Goal: Task Accomplishment & Management: Use online tool/utility

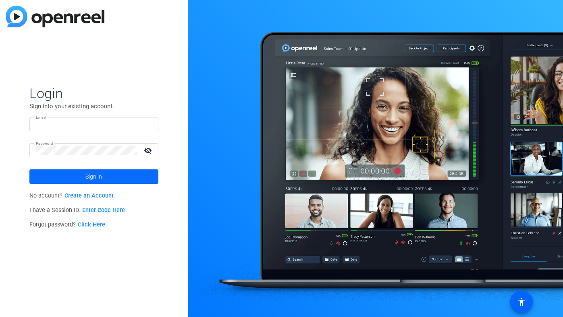
type input "[PERSON_NAME][EMAIL_ADDRESS][DOMAIN_NAME]"
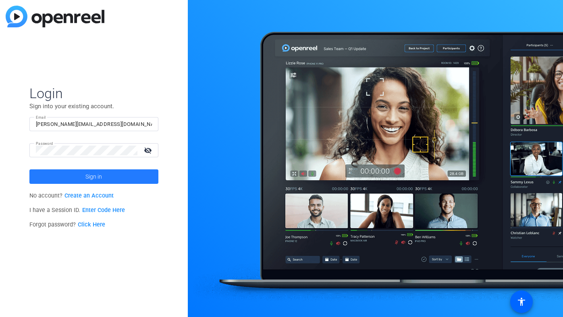
click at [75, 182] on span at bounding box center [93, 176] width 129 height 19
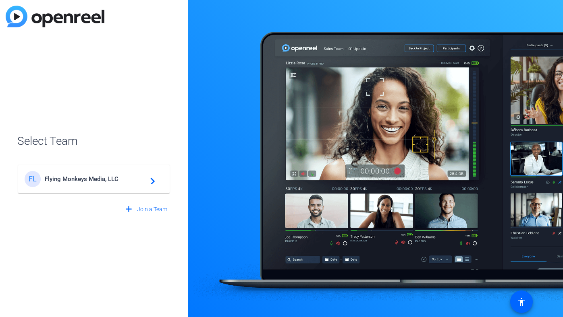
click at [61, 180] on span "Flying Monkeys Media, LLC" at bounding box center [95, 179] width 101 height 7
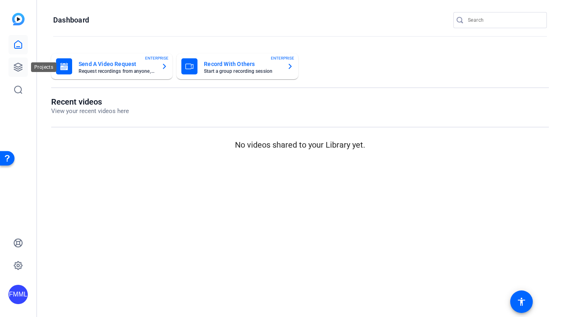
click at [22, 64] on icon at bounding box center [18, 67] width 10 height 10
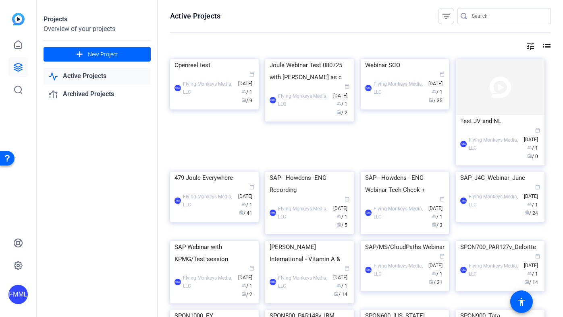
click at [89, 76] on link "Active Projects" at bounding box center [96, 76] width 107 height 17
click at [85, 78] on link "Active Projects" at bounding box center [96, 76] width 107 height 17
click at [211, 184] on div "479 Joule Everywhere" at bounding box center [214, 178] width 80 height 12
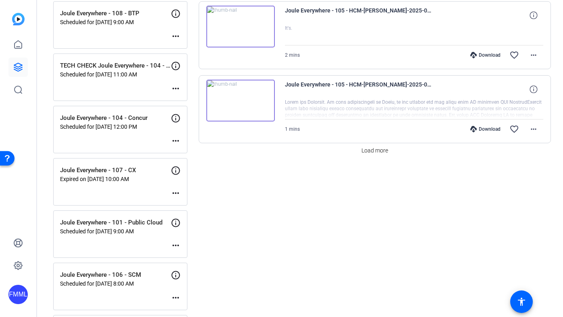
scroll to position [732, 0]
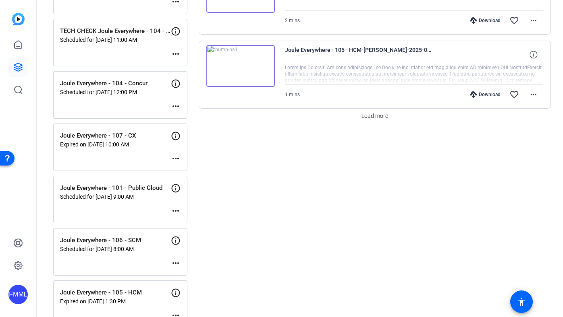
click at [176, 211] on mat-icon "more_horiz" at bounding box center [176, 211] width 10 height 10
click at [193, 222] on span "Edit Session" at bounding box center [195, 223] width 37 height 10
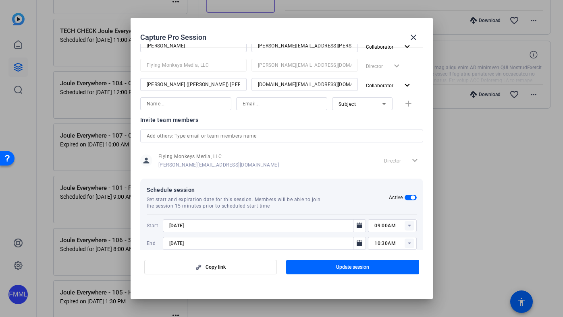
scroll to position [186, 0]
click at [405, 225] on rect at bounding box center [409, 227] width 10 height 10
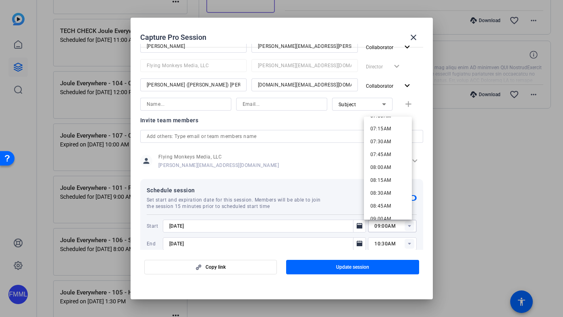
scroll to position [367, 0]
click at [379, 175] on span "08:00AM" at bounding box center [380, 173] width 21 height 6
type input "08:00AM"
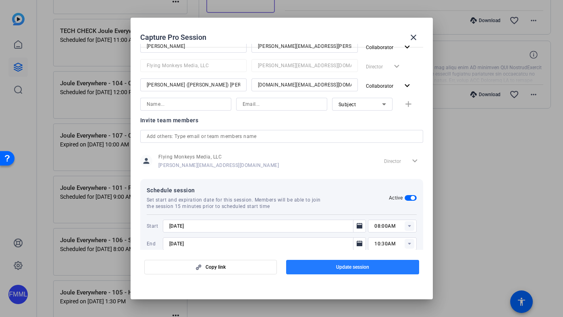
click at [362, 267] on span "Update session" at bounding box center [352, 267] width 33 height 6
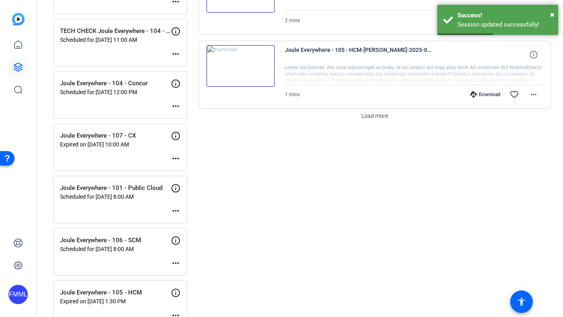
click at [177, 209] on mat-icon "more_horiz" at bounding box center [176, 211] width 10 height 10
click at [271, 190] on div at bounding box center [281, 158] width 563 height 317
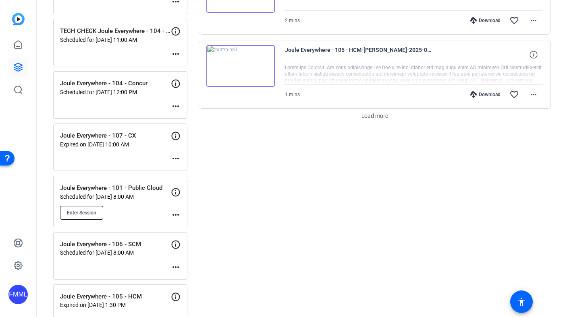
click at [68, 215] on span "Enter Session" at bounding box center [81, 213] width 29 height 6
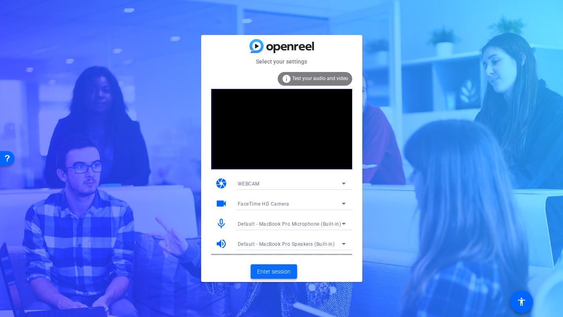
click at [276, 269] on span "Enter session" at bounding box center [273, 272] width 33 height 8
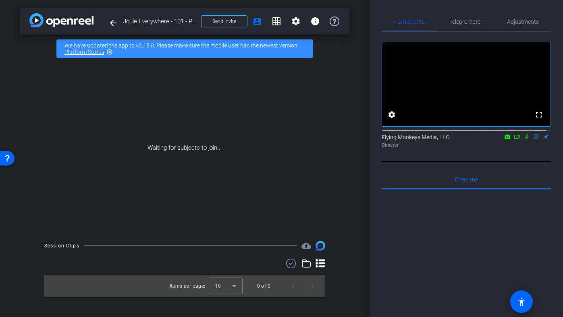
click at [514, 140] on icon at bounding box center [517, 137] width 6 height 6
click at [523, 140] on icon at bounding box center [526, 137] width 6 height 6
click at [514, 140] on icon at bounding box center [517, 137] width 6 height 6
click at [232, 21] on span "Send invite" at bounding box center [224, 21] width 24 height 6
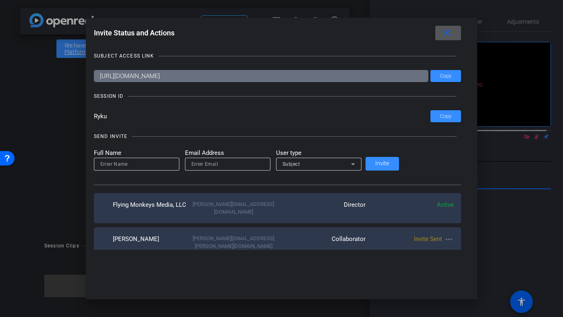
click at [173, 163] on input at bounding box center [136, 164] width 72 height 10
type input "Mike"
click at [246, 163] on input "email" at bounding box center [227, 164] width 72 height 10
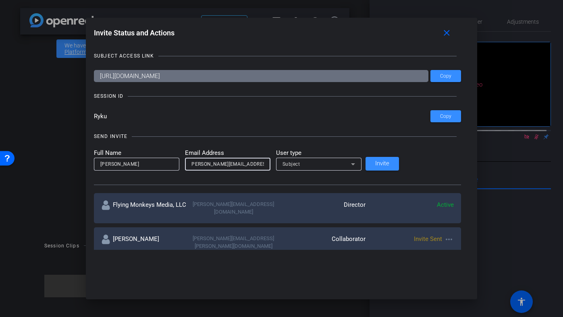
type input "Mike@flyingmonkeysmedia.com"
click at [332, 159] on div "Subject" at bounding box center [316, 164] width 68 height 10
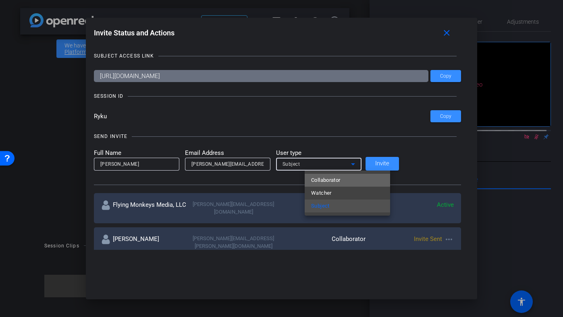
click at [332, 186] on mat-option "Collaborator" at bounding box center [346, 180] width 85 height 13
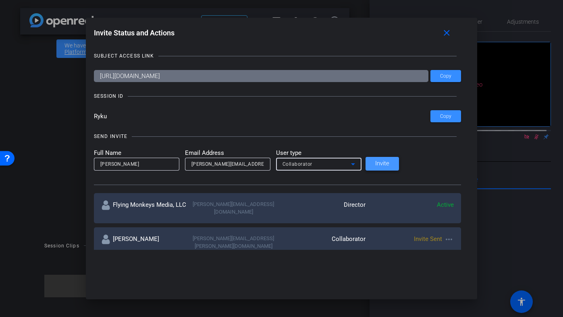
click at [389, 166] on span "Invite" at bounding box center [382, 164] width 14 height 6
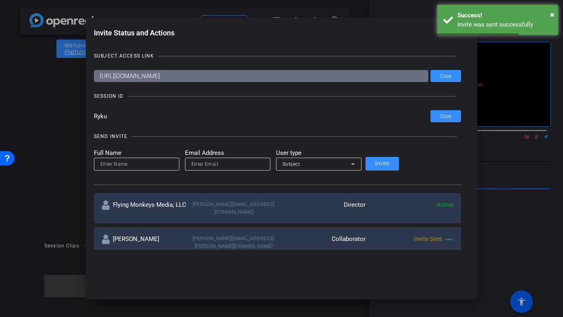
click at [164, 163] on input at bounding box center [136, 164] width 72 height 10
type input "mario"
click at [242, 163] on input "email" at bounding box center [227, 164] width 72 height 10
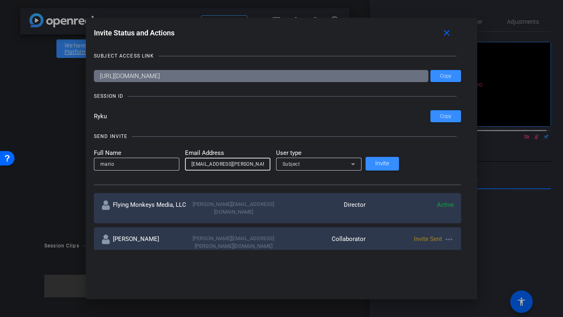
type input "[EMAIL_ADDRESS][PERSON_NAME][DOMAIN_NAME]"
click at [316, 171] on div at bounding box center [318, 175] width 85 height 9
click at [316, 168] on div "Subject" at bounding box center [316, 164] width 68 height 10
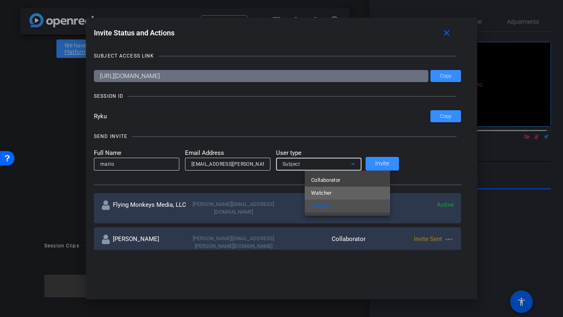
click at [323, 187] on mat-option "Watcher" at bounding box center [346, 193] width 85 height 13
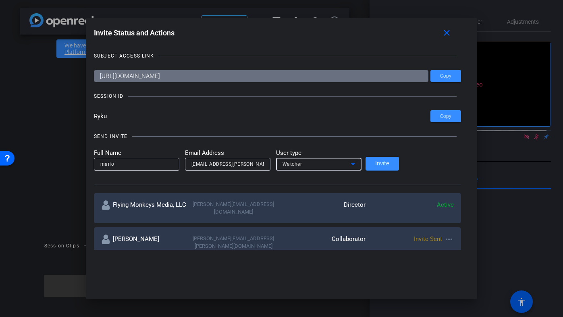
click at [302, 162] on span "Watcher" at bounding box center [292, 165] width 20 height 6
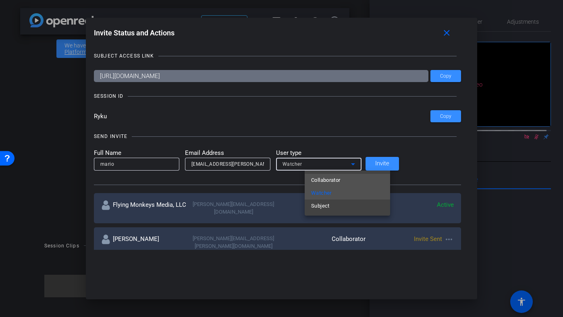
click at [320, 183] on span "Collaborator" at bounding box center [325, 181] width 29 height 10
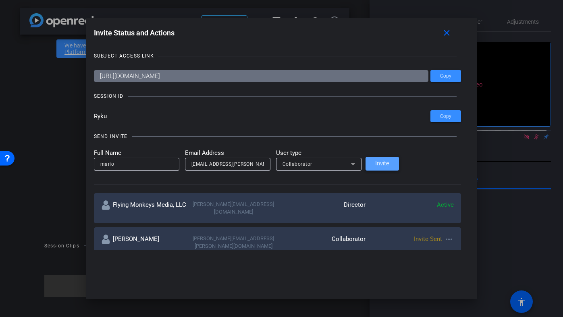
click at [396, 167] on span at bounding box center [381, 163] width 33 height 19
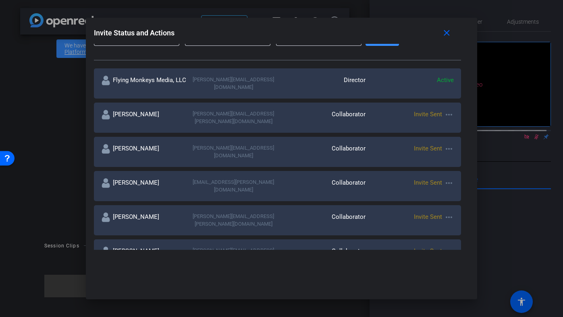
scroll to position [122, 0]
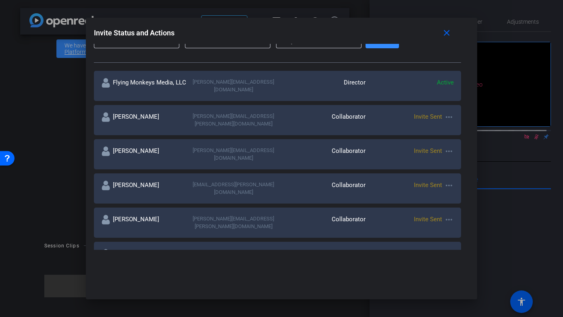
drag, startPoint x: 441, startPoint y: 116, endPoint x: 435, endPoint y: 88, distance: 28.4
click at [435, 89] on div "Invite Status and Actions close SUBJECT ACCESS LINK https://capture.openreel.co…" at bounding box center [281, 138] width 391 height 240
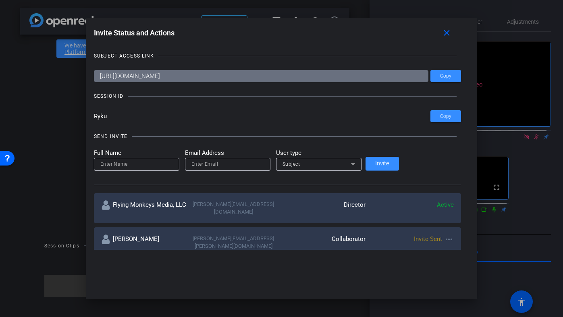
click at [263, 164] on input "email" at bounding box center [227, 164] width 72 height 10
drag, startPoint x: 430, startPoint y: 43, endPoint x: 522, endPoint y: 100, distance: 108.5
click at [522, 98] on div "Invite Status and Actions close SUBJECT ACCESS LINK https://capture.openreel.co…" at bounding box center [281, 158] width 563 height 317
click at [532, 147] on div at bounding box center [281, 158] width 563 height 317
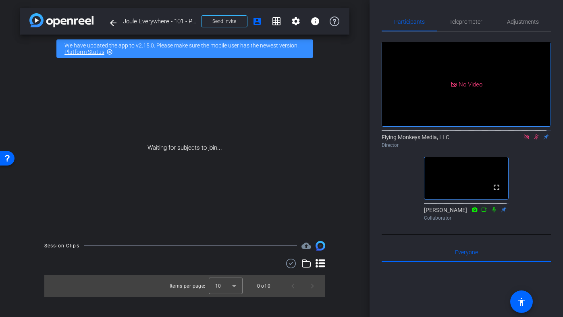
click at [533, 140] on icon at bounding box center [536, 137] width 6 height 6
click at [525, 140] on icon at bounding box center [526, 137] width 6 height 6
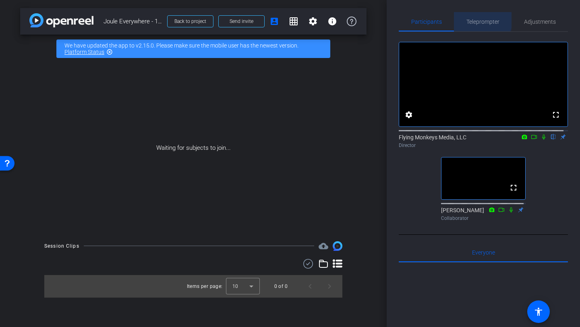
click at [472, 19] on span "Teleprompter" at bounding box center [482, 22] width 33 height 6
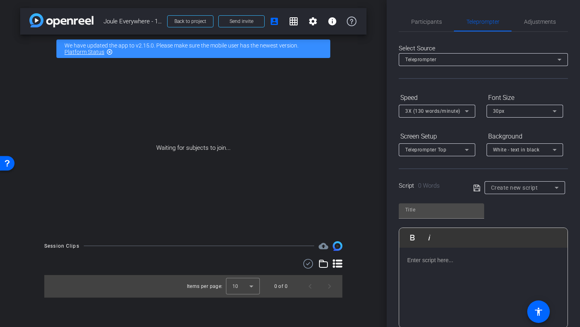
click at [513, 188] on span "Create new script" at bounding box center [514, 187] width 47 height 6
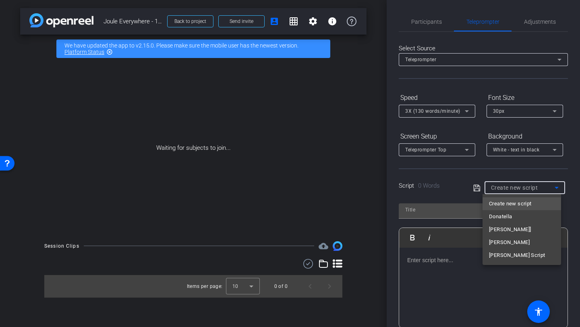
click at [431, 25] on div at bounding box center [290, 163] width 580 height 327
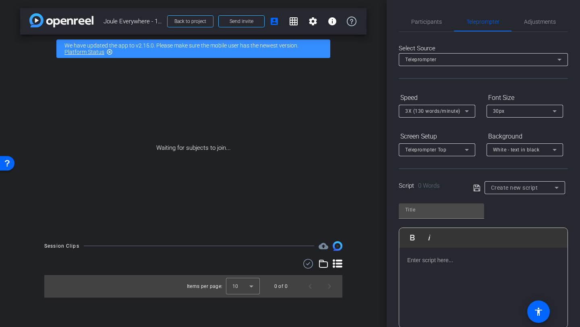
click at [431, 25] on span "Participants" at bounding box center [426, 21] width 31 height 19
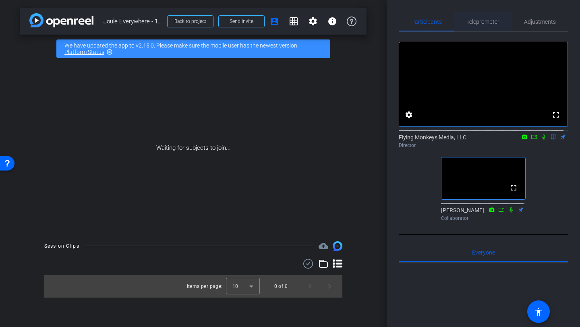
click at [474, 25] on span "Teleprompter" at bounding box center [482, 21] width 33 height 19
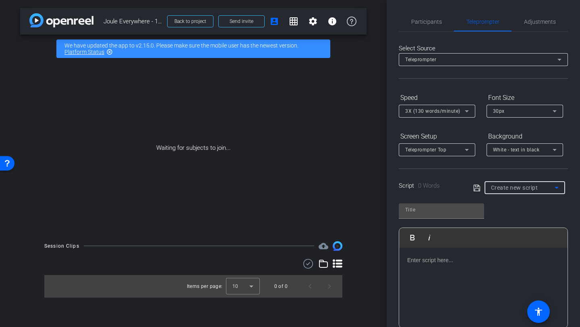
click at [497, 189] on span "Create new script" at bounding box center [514, 187] width 47 height 6
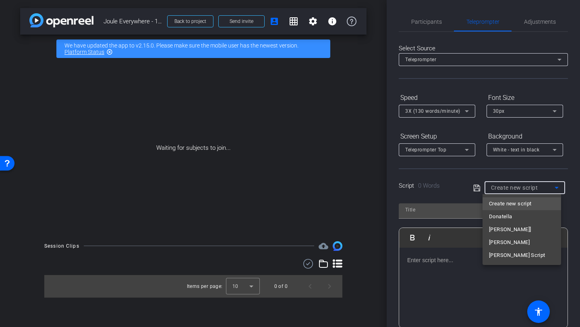
click at [509, 184] on div at bounding box center [290, 163] width 580 height 327
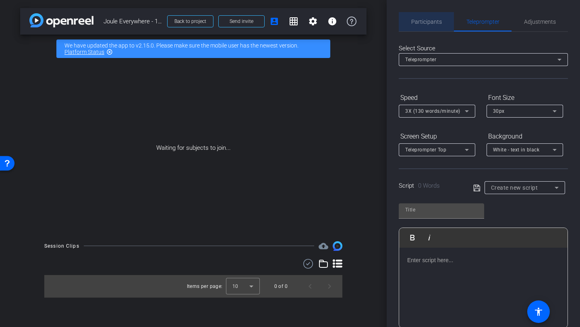
click at [441, 25] on div "Participants" at bounding box center [426, 21] width 55 height 19
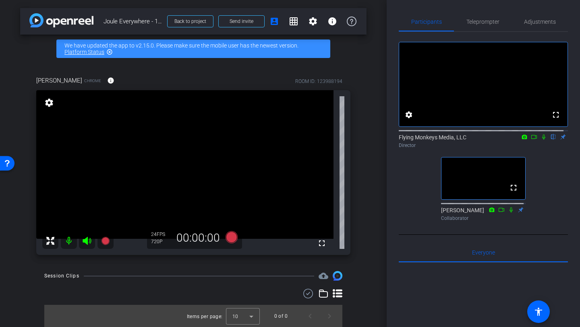
scroll to position [0, 0]
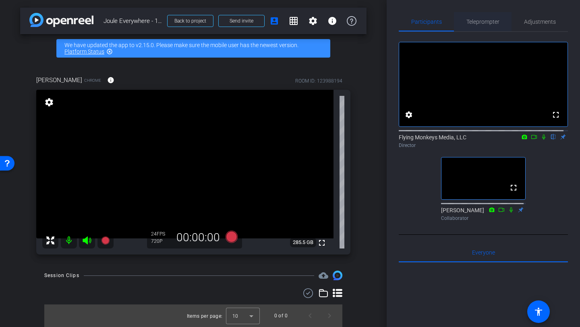
click at [481, 22] on span "Teleprompter" at bounding box center [482, 22] width 33 height 6
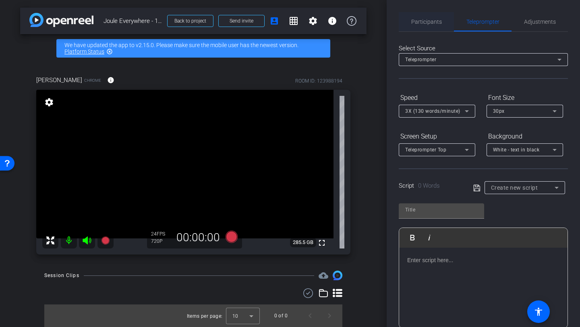
click at [430, 25] on span "Participants" at bounding box center [426, 21] width 31 height 19
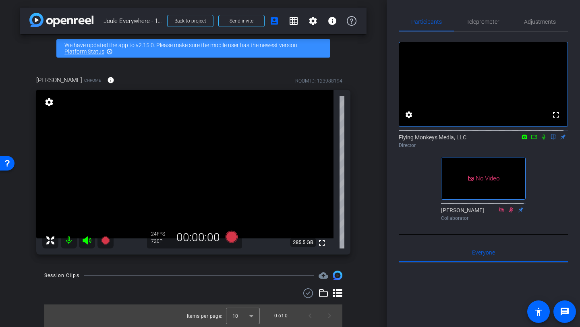
click at [381, 66] on div "arrow_back Joule Everywhere - 101 - Public Cloud Back to project Send invite ac…" at bounding box center [193, 163] width 387 height 327
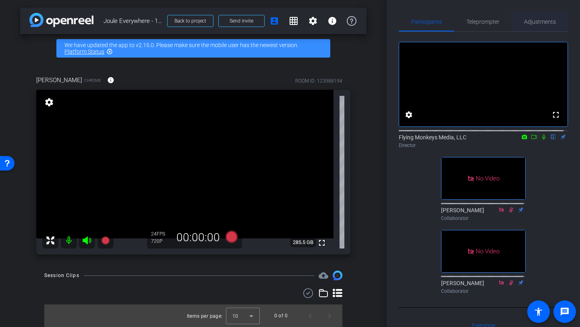
click at [535, 31] on span "Adjustments" at bounding box center [540, 21] width 32 height 19
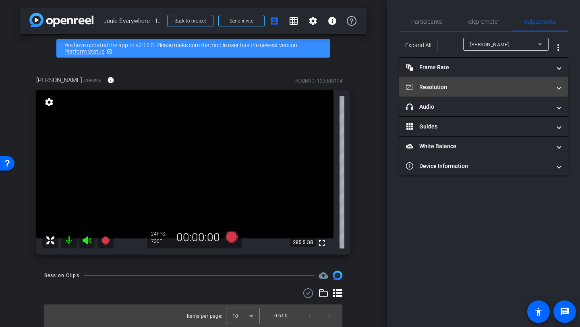
click at [470, 79] on mat-expansion-panel-header "Resolution" at bounding box center [483, 86] width 169 height 19
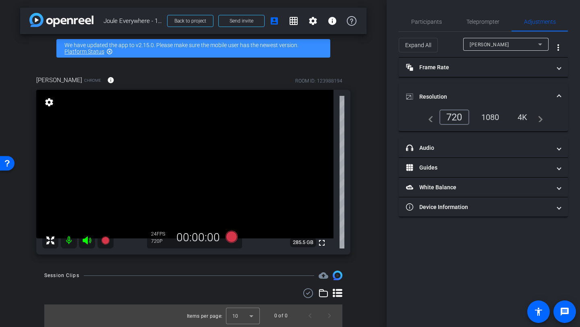
click at [488, 114] on div "1080" at bounding box center [490, 117] width 30 height 14
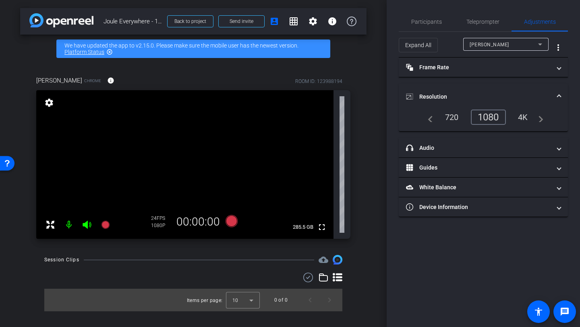
scroll to position [0, 0]
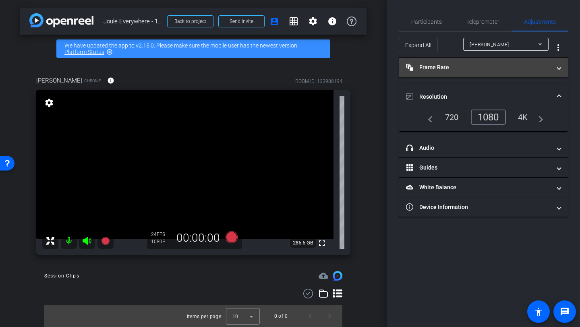
click at [504, 76] on mat-expansion-panel-header "Frame Rate Frame Rate" at bounding box center [483, 67] width 169 height 19
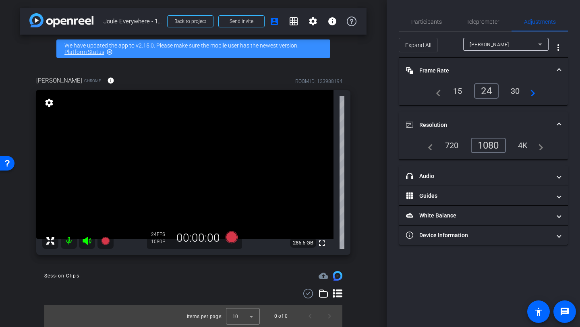
click at [516, 93] on div "30" at bounding box center [515, 91] width 21 height 14
click at [431, 18] on span "Participants" at bounding box center [426, 21] width 31 height 19
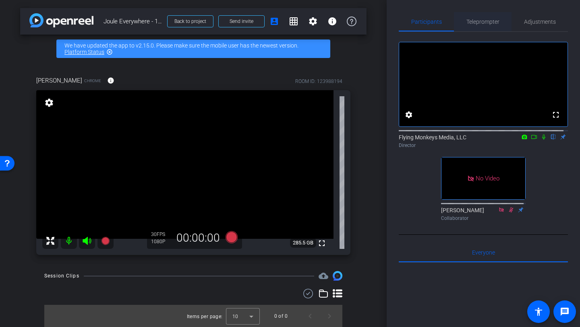
click at [485, 14] on span "Teleprompter" at bounding box center [482, 21] width 33 height 19
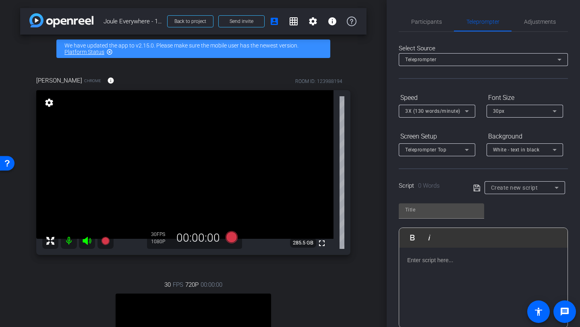
click at [381, 62] on div "arrow_back Joule Everywhere - 101 - Public Cloud Back to project Send invite ac…" at bounding box center [193, 163] width 387 height 327
drag, startPoint x: 387, startPoint y: 55, endPoint x: 393, endPoint y: 91, distance: 36.6
click at [393, 91] on div "Participants Teleprompter Adjustments settings Flying Monkeys Media, LLC flip D…" at bounding box center [483, 163] width 193 height 327
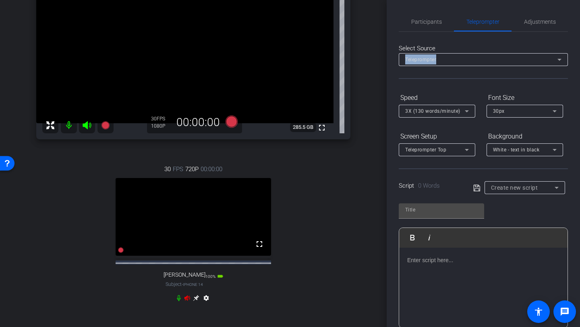
scroll to position [127, 0]
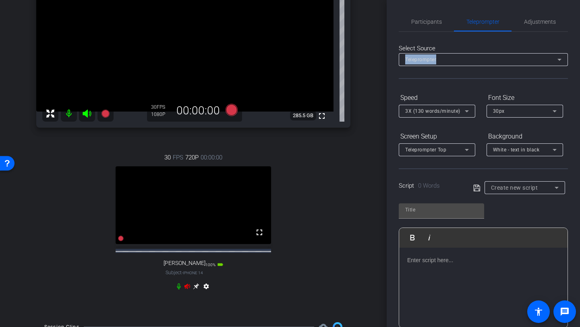
click at [184, 289] on icon at bounding box center [187, 286] width 6 height 5
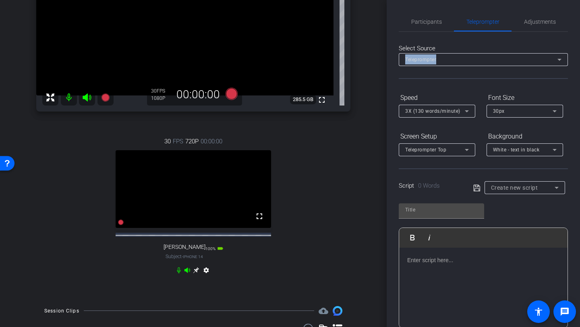
scroll to position [148, 0]
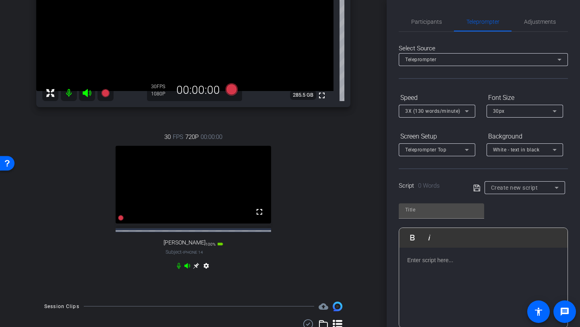
click at [445, 253] on div at bounding box center [483, 288] width 168 height 81
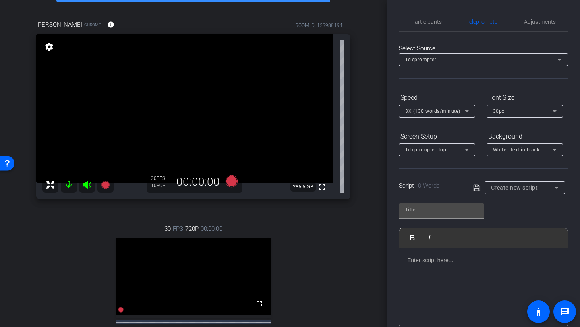
scroll to position [58, 0]
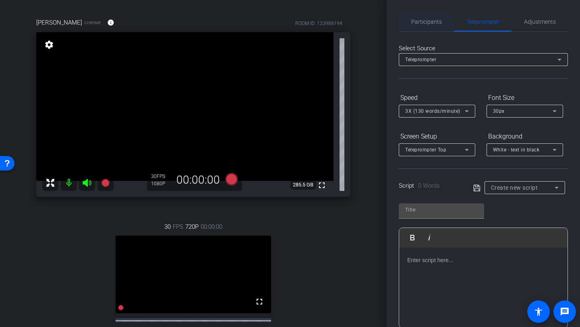
click at [414, 27] on span "Participants" at bounding box center [426, 21] width 31 height 19
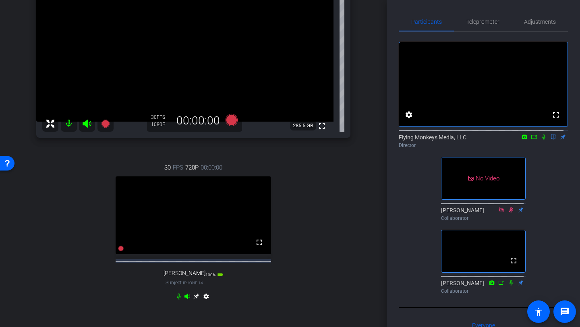
scroll to position [120, 0]
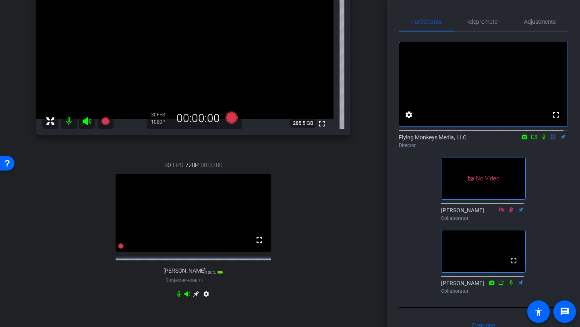
click at [194, 297] on icon at bounding box center [196, 294] width 6 height 6
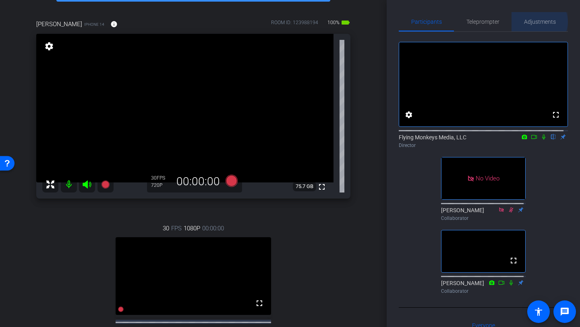
click at [536, 22] on span "Adjustments" at bounding box center [540, 22] width 32 height 6
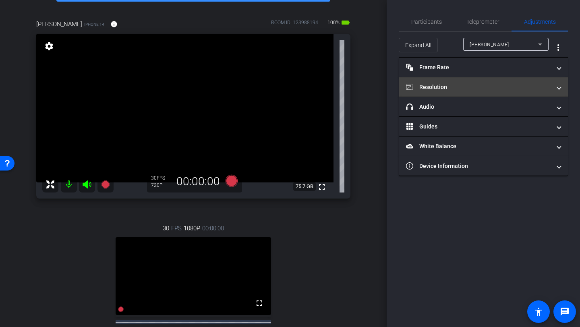
click at [476, 88] on mat-panel-title "Resolution" at bounding box center [478, 87] width 145 height 8
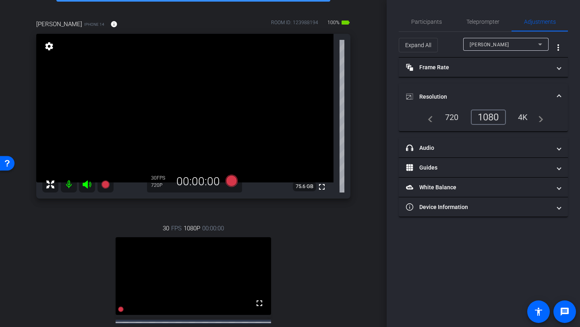
click at [499, 46] on span "Torsten Gerlach" at bounding box center [489, 45] width 39 height 6
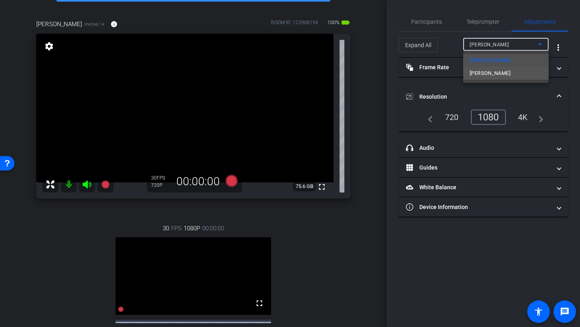
click at [497, 74] on span "Donatella Cechet" at bounding box center [490, 73] width 41 height 10
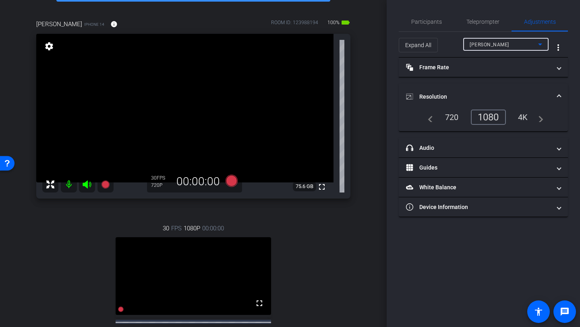
type input "1000"
click at [489, 119] on div "1080" at bounding box center [491, 117] width 30 height 14
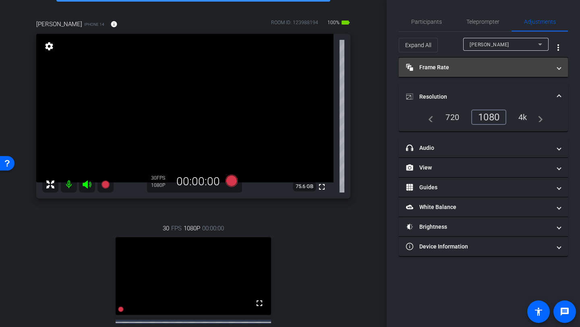
click at [468, 72] on mat-expansion-panel-header "Frame Rate Frame Rate" at bounding box center [483, 67] width 169 height 19
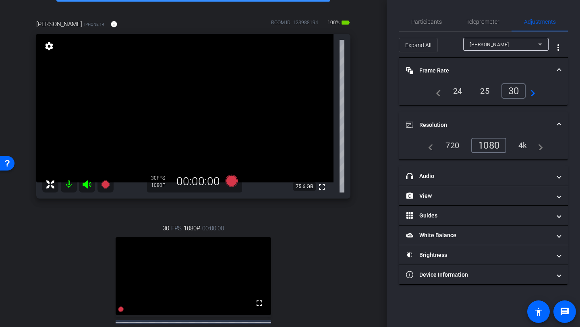
click at [503, 59] on mat-expansion-panel-header "Frame Rate Frame Rate" at bounding box center [483, 71] width 169 height 26
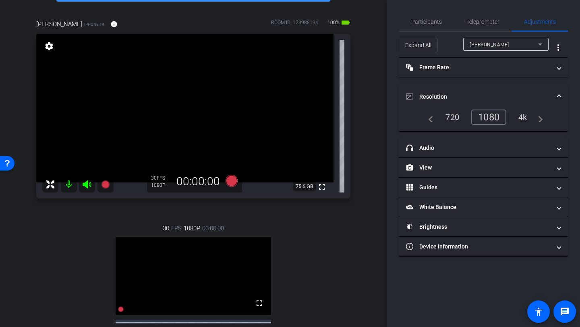
click at [491, 88] on mat-expansion-panel-header "Resolution" at bounding box center [483, 97] width 169 height 26
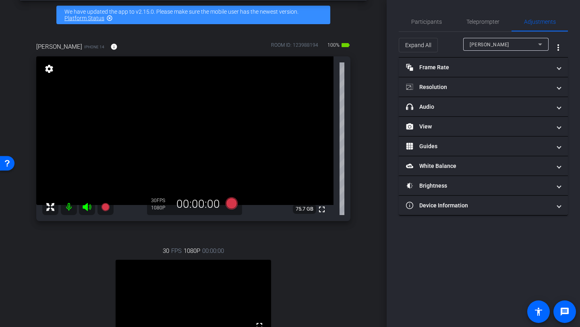
scroll to position [36, 0]
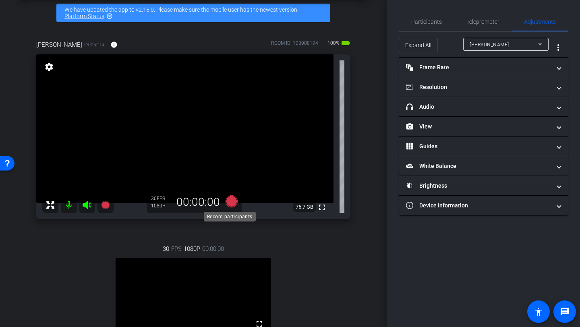
click at [230, 205] on icon at bounding box center [232, 201] width 12 height 12
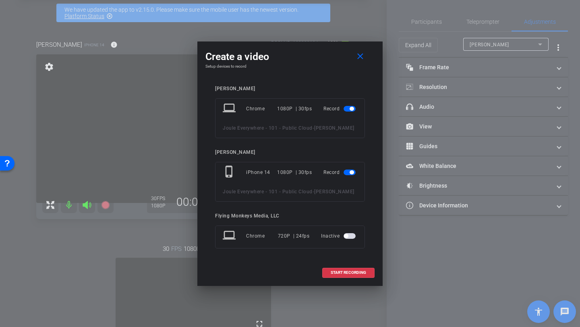
click at [350, 110] on span "button" at bounding box center [352, 109] width 4 height 4
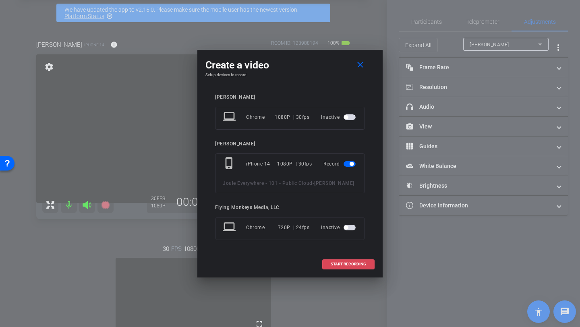
click at [340, 269] on span at bounding box center [349, 264] width 52 height 19
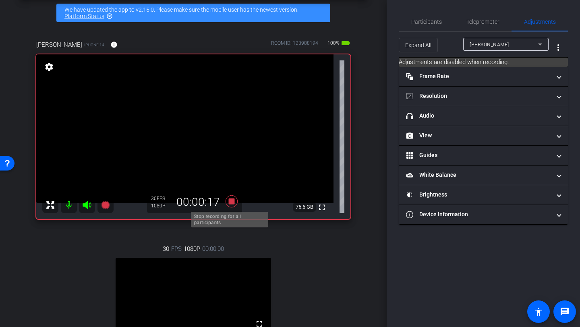
click at [228, 202] on icon at bounding box center [232, 201] width 12 height 12
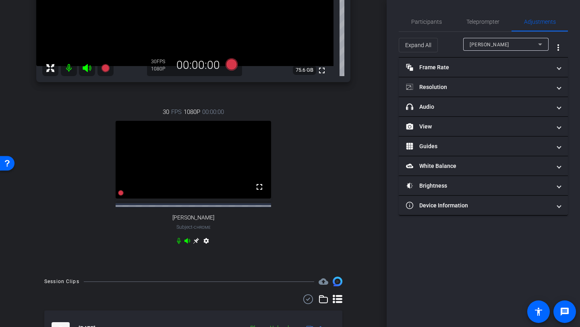
scroll to position [228, 0]
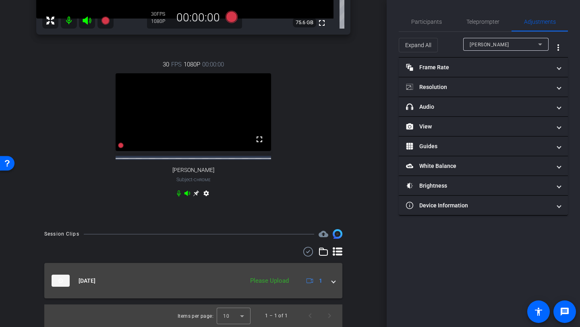
click at [331, 283] on mat-expansion-panel-header "Aug 18, 2025 Please Upload 1" at bounding box center [193, 280] width 298 height 35
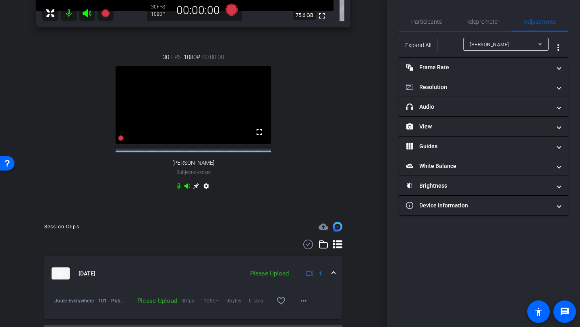
scroll to position [255, 0]
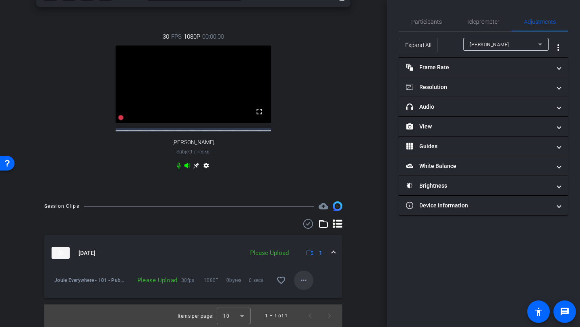
click at [299, 281] on mat-icon "more_horiz" at bounding box center [304, 280] width 10 height 10
click at [346, 258] on div at bounding box center [290, 163] width 580 height 327
click at [144, 281] on div "Please Upload" at bounding box center [153, 280] width 57 height 8
click at [302, 278] on mat-icon "more_horiz" at bounding box center [304, 280] width 10 height 10
click at [307, 292] on button "Upload" at bounding box center [312, 297] width 45 height 10
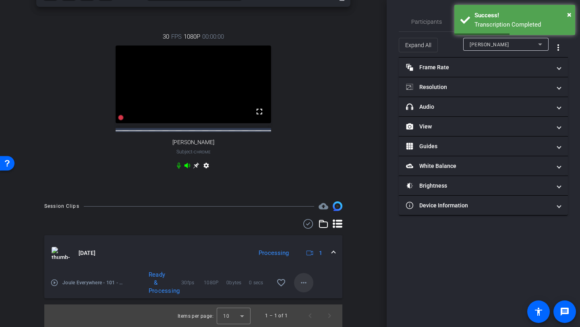
click at [299, 288] on span at bounding box center [303, 282] width 19 height 19
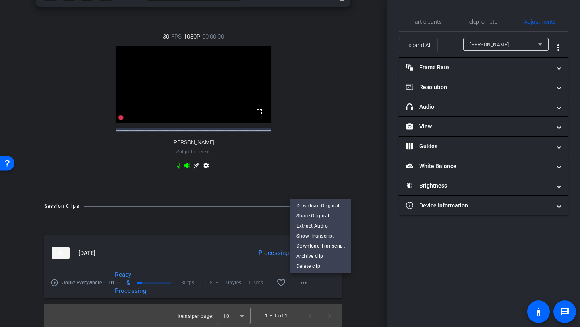
drag, startPoint x: 383, startPoint y: 153, endPoint x: 391, endPoint y: 97, distance: 56.9
click at [391, 97] on div at bounding box center [290, 163] width 580 height 327
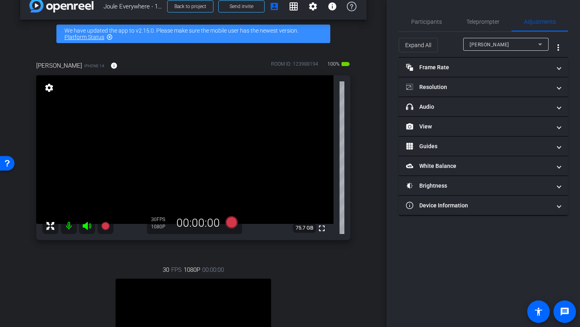
scroll to position [32, 0]
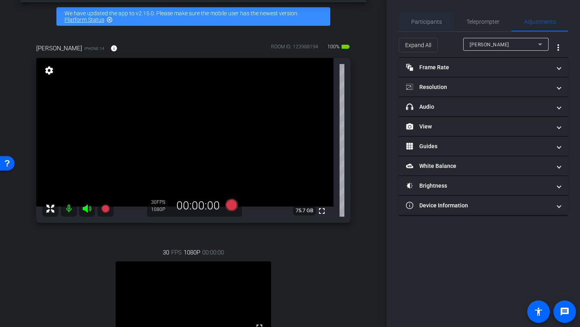
click at [436, 20] on span "Participants" at bounding box center [426, 22] width 31 height 6
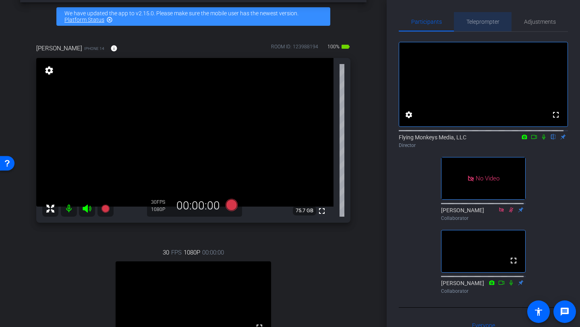
click at [483, 22] on span "Teleprompter" at bounding box center [482, 22] width 33 height 6
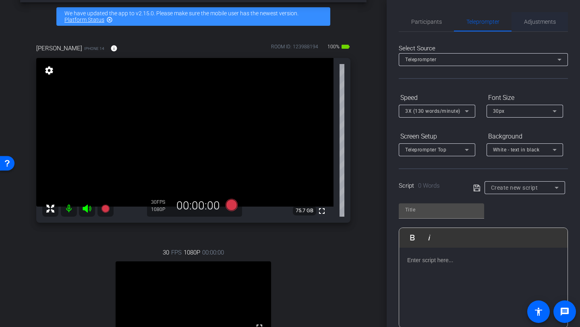
click at [524, 27] on span "Adjustments" at bounding box center [540, 21] width 32 height 19
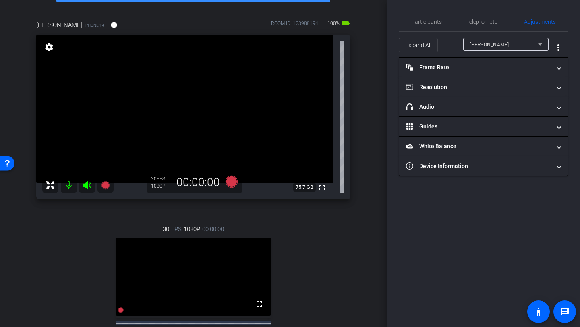
scroll to position [53, 0]
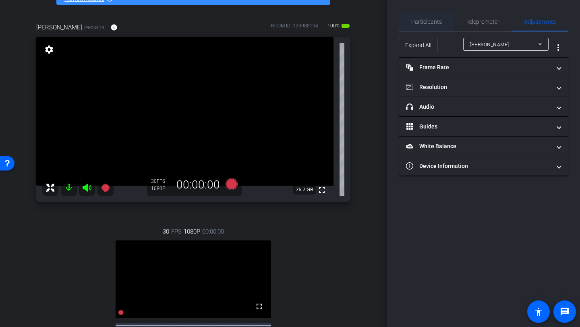
click at [430, 21] on span "Participants" at bounding box center [426, 22] width 31 height 6
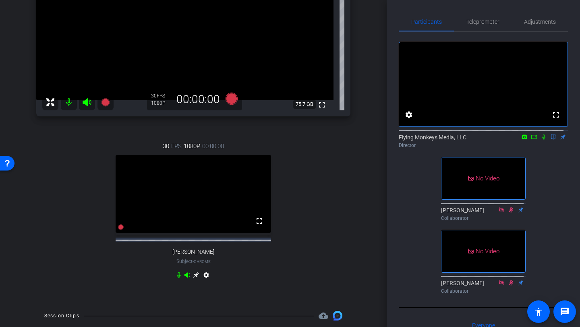
scroll to position [137, 0]
click at [227, 99] on icon at bounding box center [232, 100] width 12 height 12
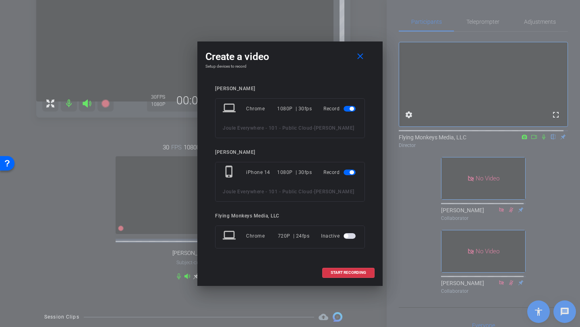
click at [351, 109] on span "button" at bounding box center [352, 109] width 4 height 4
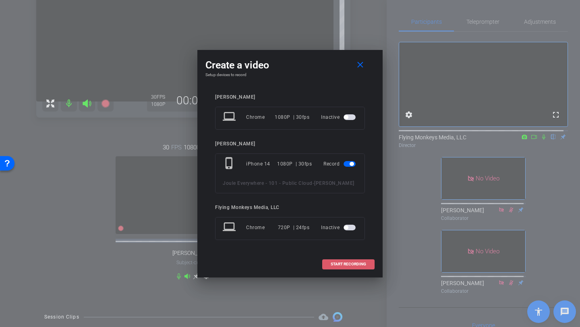
click at [350, 264] on span "START RECORDING" at bounding box center [348, 264] width 35 height 4
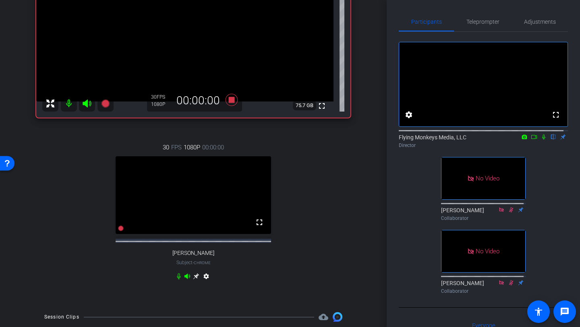
click at [531, 140] on icon at bounding box center [534, 137] width 6 height 6
click at [552, 140] on icon at bounding box center [553, 137] width 3 height 5
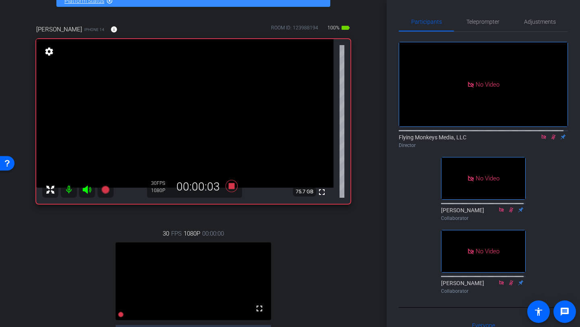
scroll to position [46, 0]
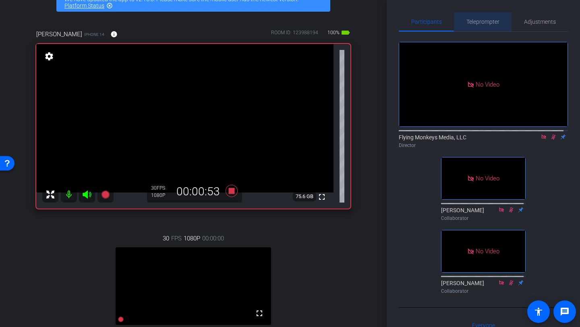
click at [497, 23] on div "Teleprompter" at bounding box center [483, 21] width 58 height 19
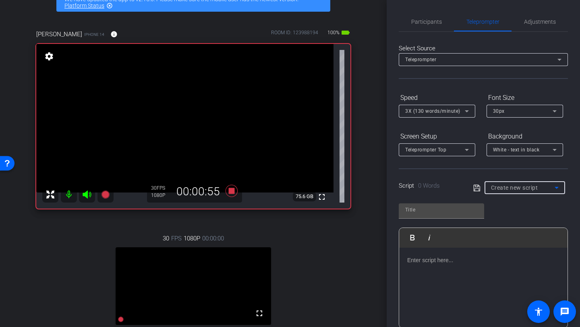
click at [521, 183] on mat-select "Create new script" at bounding box center [525, 188] width 68 height 10
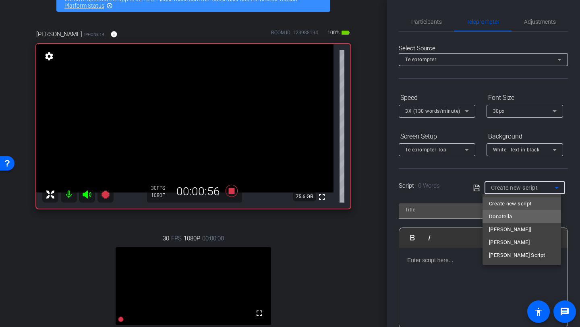
click at [515, 218] on mat-option "Donatella" at bounding box center [522, 216] width 79 height 13
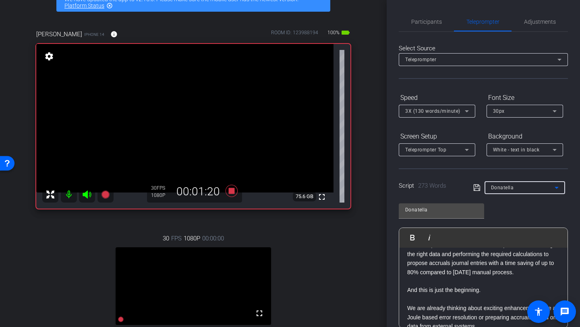
scroll to position [314, 0]
click at [428, 30] on span "Participants" at bounding box center [426, 21] width 31 height 19
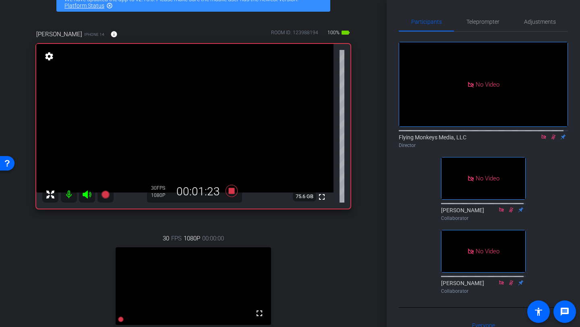
click at [550, 136] on icon at bounding box center [553, 137] width 6 height 6
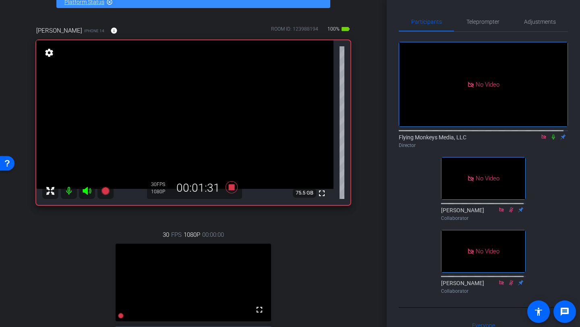
scroll to position [50, 0]
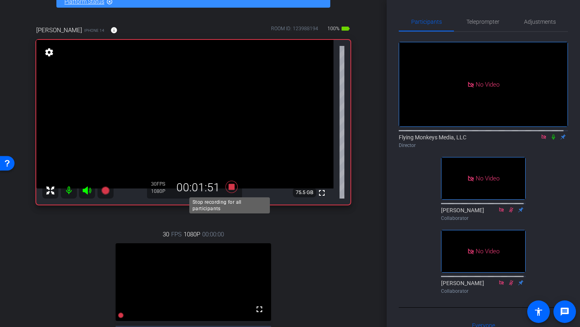
click at [229, 186] on icon at bounding box center [232, 187] width 12 height 12
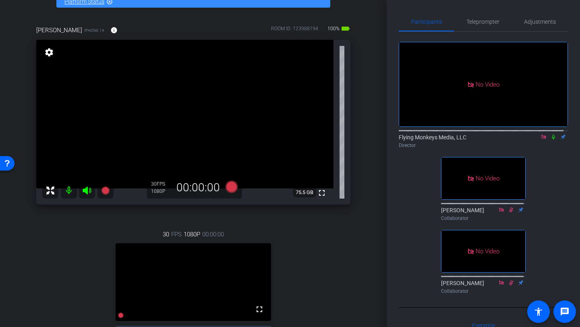
click at [541, 135] on icon at bounding box center [543, 137] width 4 height 4
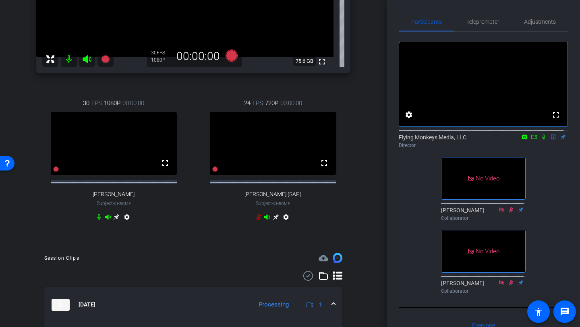
scroll to position [185, 0]
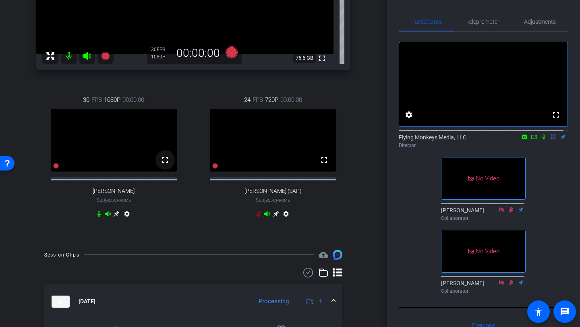
click at [162, 165] on mat-icon "fullscreen" at bounding box center [165, 160] width 10 height 10
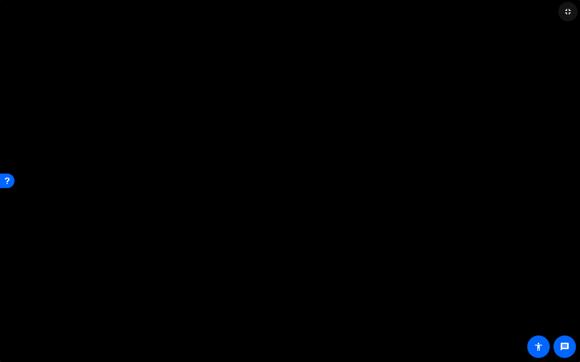
click at [562, 9] on mat-icon "fullscreen_exit" at bounding box center [568, 12] width 10 height 10
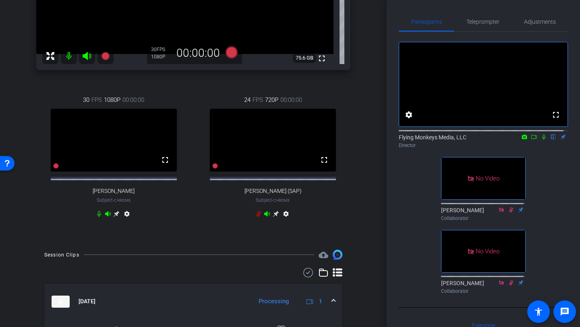
click at [126, 220] on mat-icon "settings" at bounding box center [127, 216] width 10 height 10
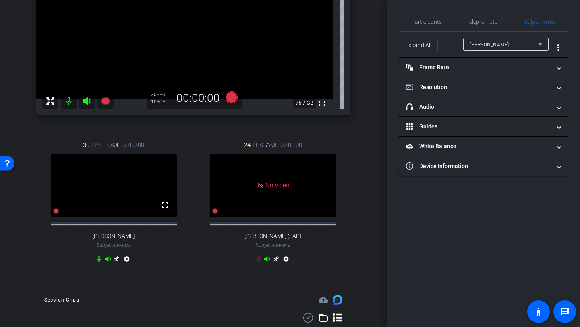
scroll to position [140, 0]
click at [126, 265] on mat-icon "settings" at bounding box center [127, 260] width 10 height 10
click at [144, 250] on div "30 FPS 1080P 00:00:00 fullscreen Torsten Gerlach Subject - Chrome settings" at bounding box center [113, 203] width 155 height 152
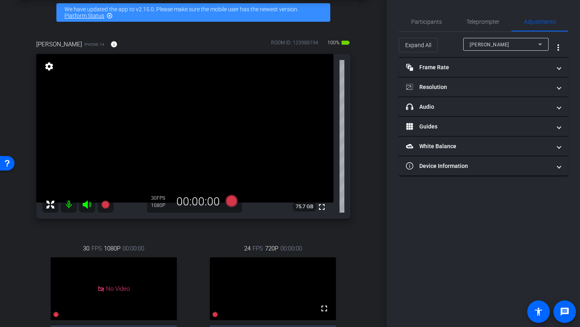
scroll to position [34, 0]
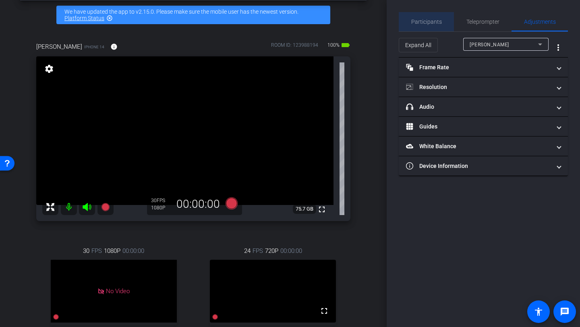
click at [427, 22] on span "Participants" at bounding box center [426, 22] width 31 height 6
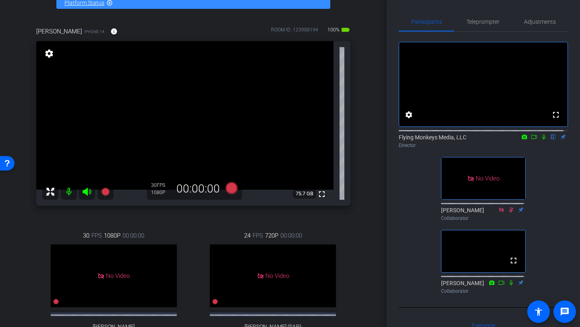
scroll to position [48, 0]
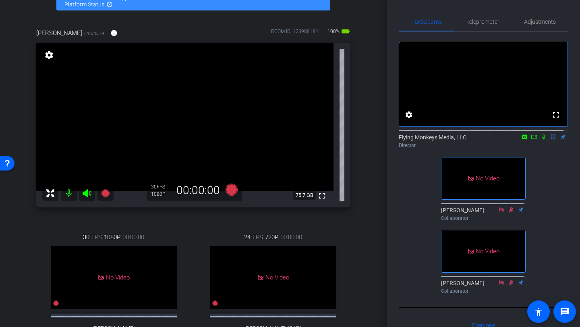
click at [531, 140] on icon at bounding box center [534, 137] width 6 height 6
click at [226, 193] on icon at bounding box center [232, 190] width 12 height 12
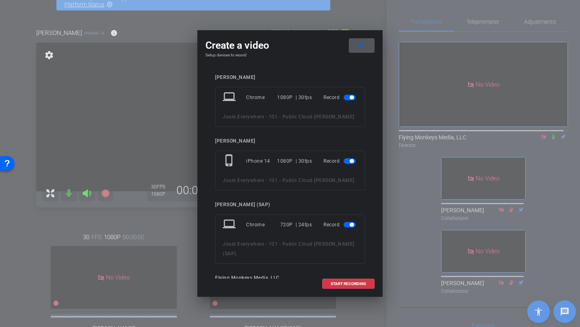
click at [346, 99] on span "button" at bounding box center [350, 98] width 12 height 6
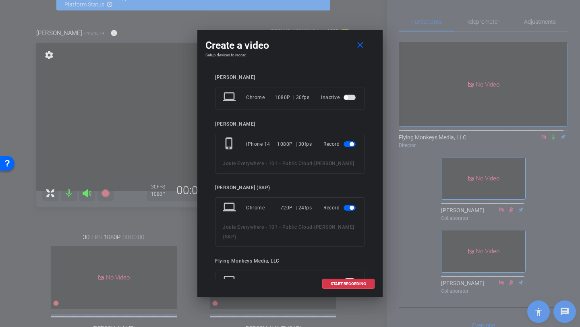
click at [346, 211] on span "button" at bounding box center [350, 208] width 12 height 6
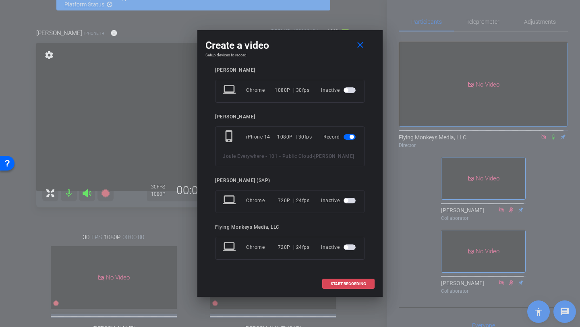
click at [342, 282] on span "START RECORDING" at bounding box center [348, 284] width 35 height 4
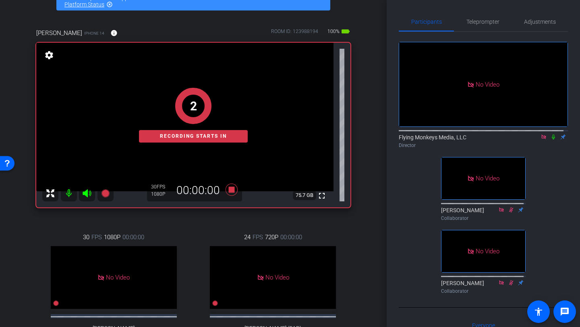
click at [550, 140] on icon at bounding box center [553, 137] width 6 height 6
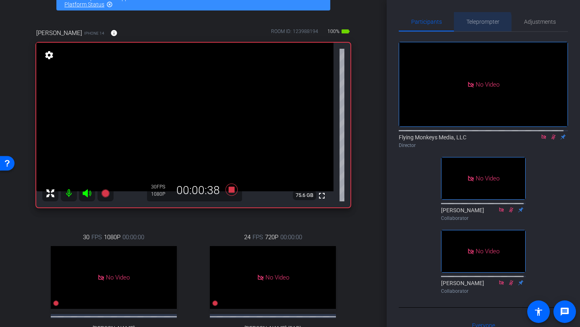
click at [476, 26] on span "Teleprompter" at bounding box center [482, 21] width 33 height 19
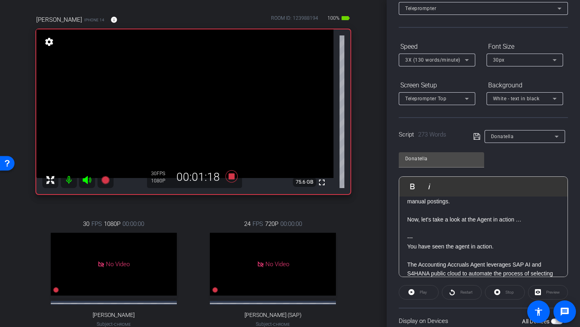
scroll to position [61, 0]
drag, startPoint x: 575, startPoint y: 51, endPoint x: 576, endPoint y: 47, distance: 4.2
click at [562, 48] on div "Participants Teleprompter Adjustments Flying Monkeys Media, LLC Director Jess K…" at bounding box center [483, 163] width 193 height 327
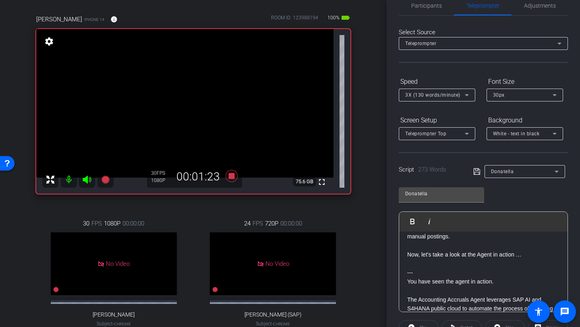
scroll to position [3, 0]
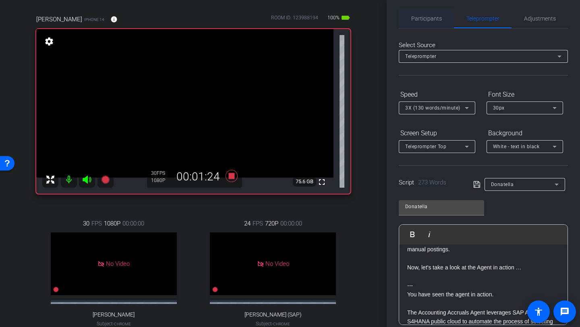
click at [418, 16] on span "Participants" at bounding box center [426, 19] width 31 height 6
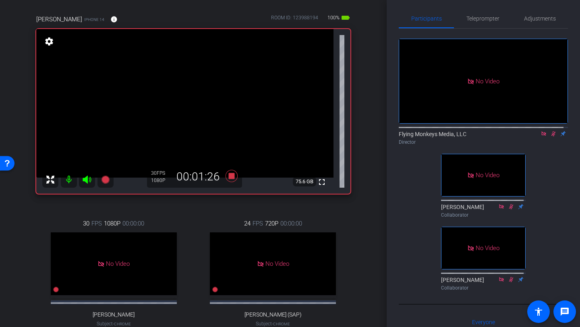
click at [550, 131] on icon at bounding box center [553, 134] width 6 height 6
click at [483, 21] on span "Teleprompter" at bounding box center [482, 19] width 33 height 6
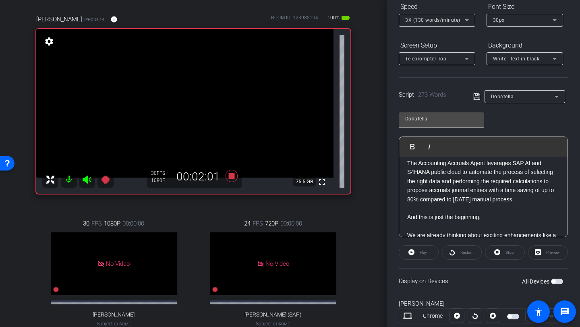
scroll to position [305, 0]
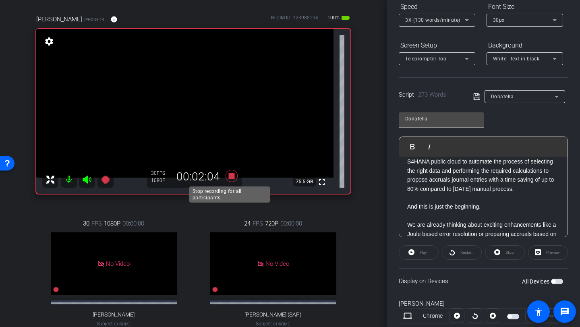
click at [227, 176] on icon at bounding box center [232, 176] width 12 height 12
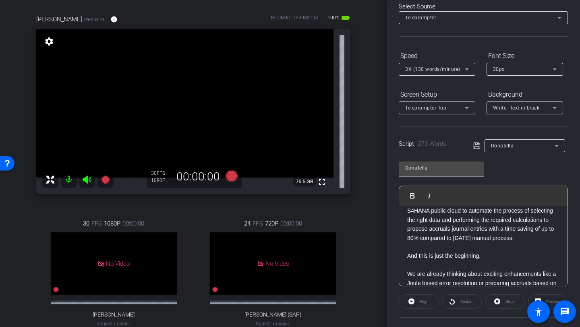
scroll to position [14, 0]
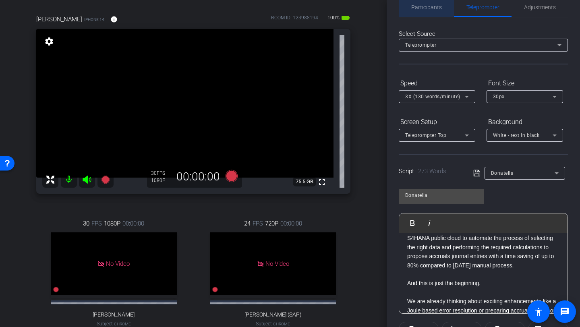
click at [429, 8] on span "Participants" at bounding box center [426, 7] width 31 height 6
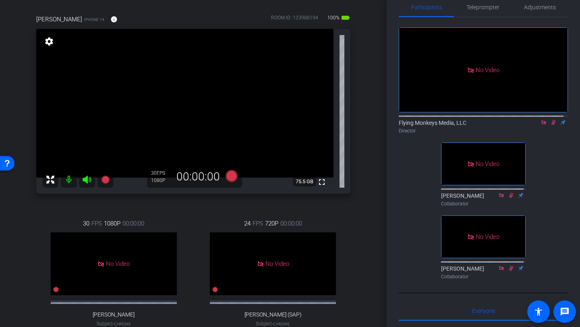
click at [551, 122] on icon at bounding box center [553, 122] width 4 height 5
click at [541, 120] on icon at bounding box center [544, 123] width 6 height 6
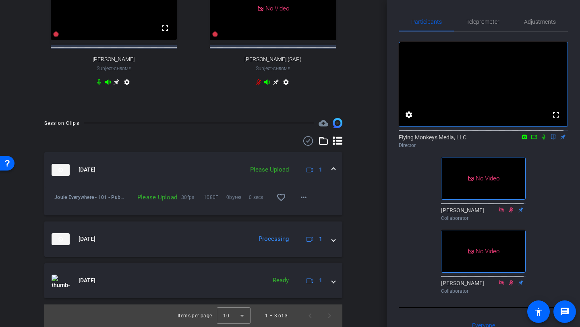
scroll to position [324, 0]
click at [299, 202] on mat-icon "more_horiz" at bounding box center [304, 198] width 10 height 10
click at [305, 212] on span "Upload" at bounding box center [312, 214] width 32 height 10
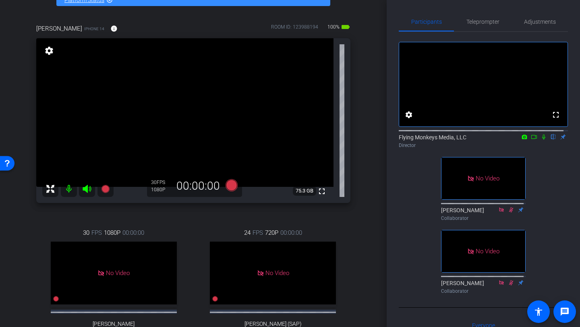
scroll to position [52, 0]
click at [531, 140] on icon at bounding box center [534, 137] width 6 height 6
click at [550, 140] on icon at bounding box center [553, 137] width 6 height 6
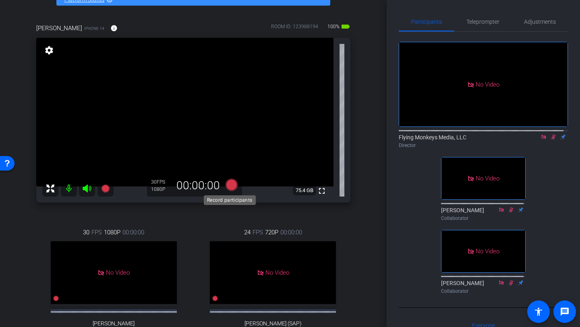
click at [229, 185] on icon at bounding box center [232, 185] width 12 height 12
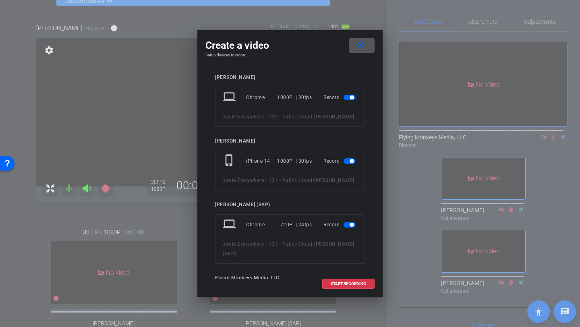
click at [344, 100] on mat-slide-toggle at bounding box center [351, 98] width 14 height 10
click at [344, 99] on span "button" at bounding box center [350, 98] width 12 height 6
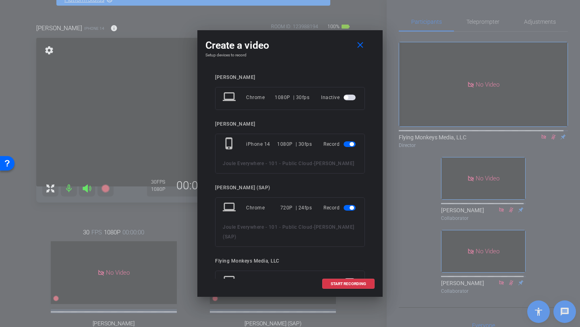
click at [350, 210] on span "button" at bounding box center [352, 208] width 4 height 4
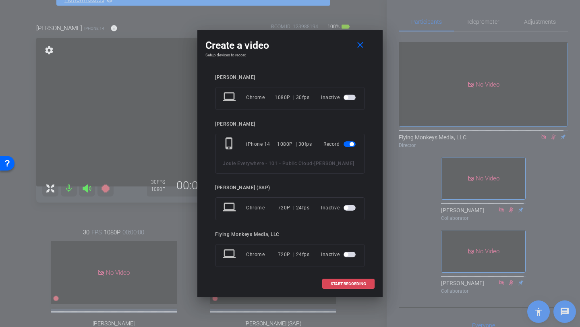
click at [352, 284] on span "START RECORDING" at bounding box center [348, 284] width 35 height 4
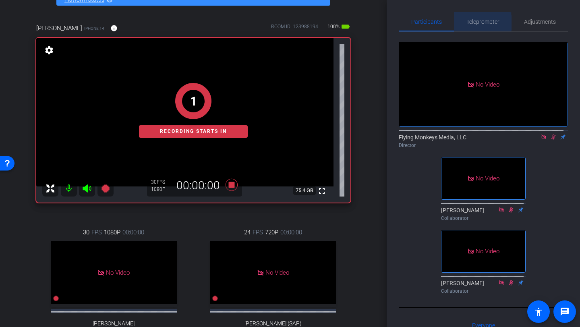
click at [476, 23] on span "Teleprompter" at bounding box center [482, 22] width 33 height 6
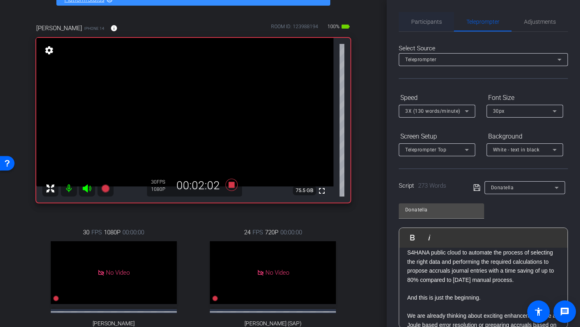
click at [432, 19] on span "Participants" at bounding box center [426, 22] width 31 height 6
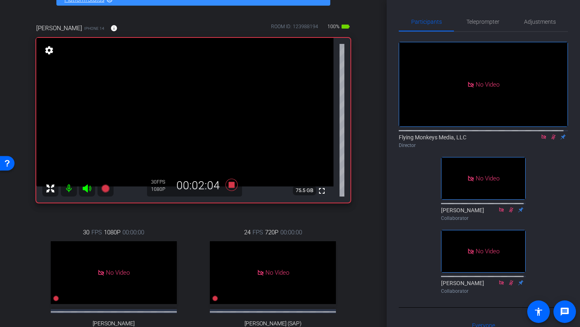
click at [550, 135] on icon at bounding box center [553, 137] width 6 height 6
click at [228, 182] on icon at bounding box center [232, 185] width 12 height 12
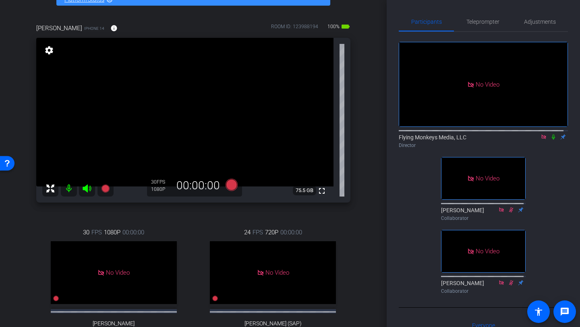
click at [541, 136] on icon at bounding box center [543, 137] width 4 height 4
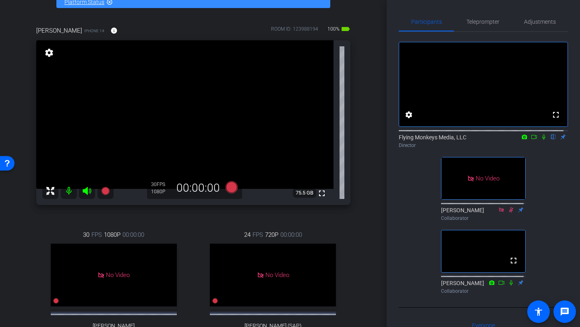
scroll to position [51, 0]
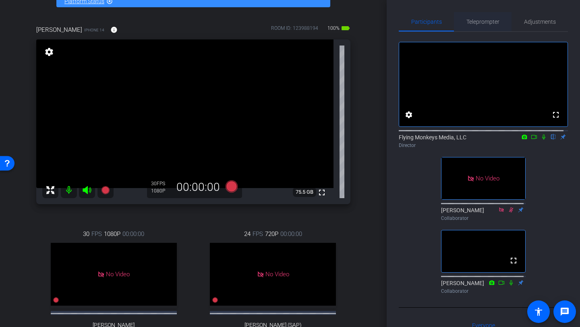
click at [476, 22] on span "Teleprompter" at bounding box center [482, 22] width 33 height 6
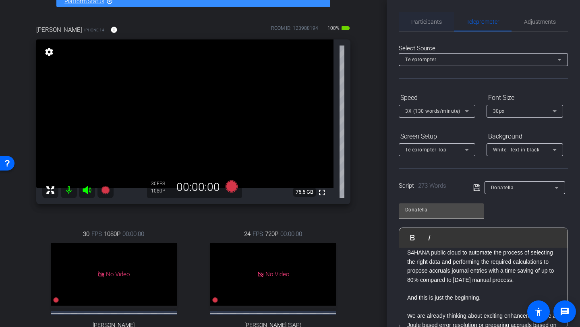
click at [427, 25] on span "Participants" at bounding box center [426, 22] width 31 height 6
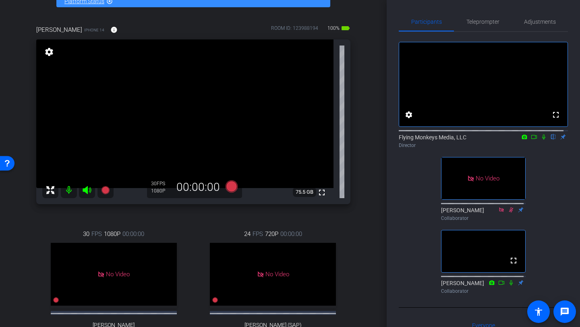
drag, startPoint x: 381, startPoint y: 81, endPoint x: 381, endPoint y: 94, distance: 12.9
click at [381, 94] on div "arrow_back Joule Everywhere - 101 - Public Cloud Back to project Send invite ac…" at bounding box center [193, 112] width 387 height 327
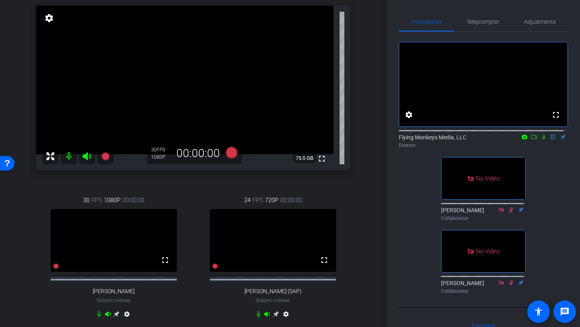
scroll to position [84, 0]
click at [531, 140] on icon at bounding box center [534, 137] width 6 height 6
click at [228, 153] on icon at bounding box center [232, 153] width 12 height 12
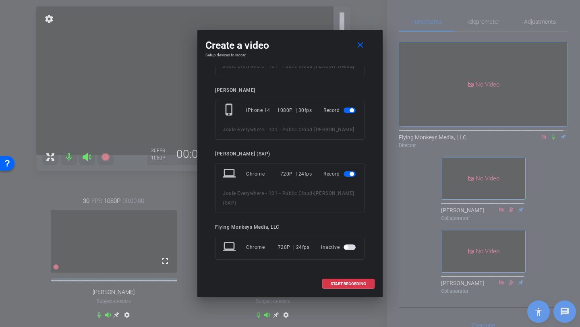
scroll to position [70, 0]
click at [344, 282] on span "START RECORDING" at bounding box center [348, 284] width 35 height 4
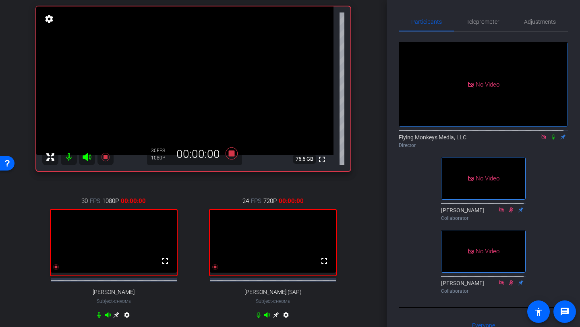
click at [550, 140] on icon at bounding box center [553, 137] width 6 height 6
click at [551, 140] on icon at bounding box center [553, 137] width 4 height 5
click at [550, 140] on icon at bounding box center [553, 137] width 6 height 6
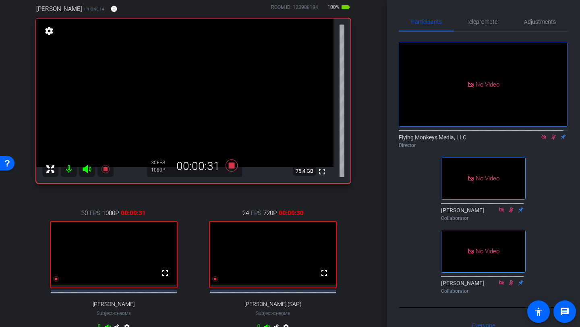
scroll to position [82, 0]
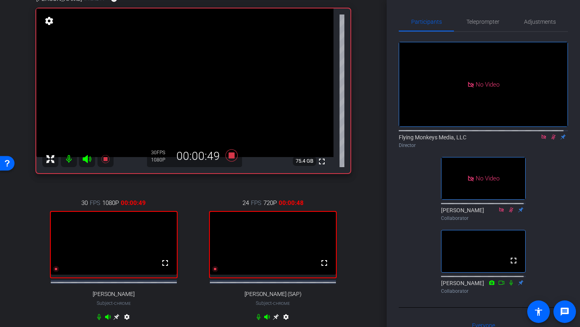
click at [551, 140] on icon at bounding box center [553, 137] width 6 height 6
click at [229, 156] on icon at bounding box center [232, 155] width 12 height 12
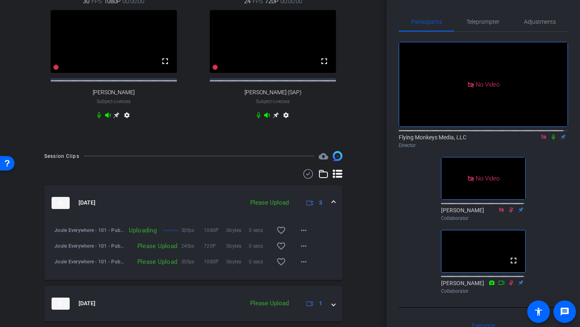
scroll to position [311, 0]
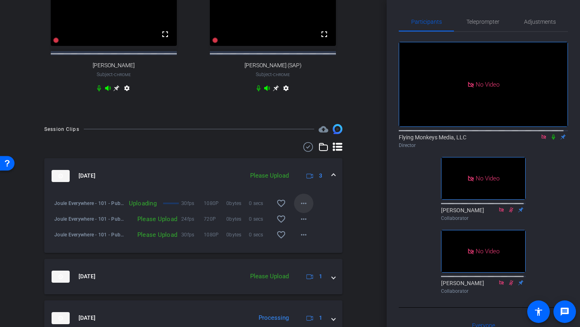
click at [302, 208] on mat-icon "more_horiz" at bounding box center [304, 204] width 10 height 10
click at [338, 199] on div at bounding box center [290, 163] width 580 height 327
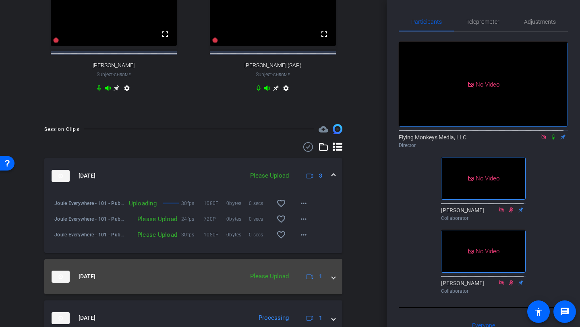
click at [332, 281] on span at bounding box center [333, 276] width 3 height 8
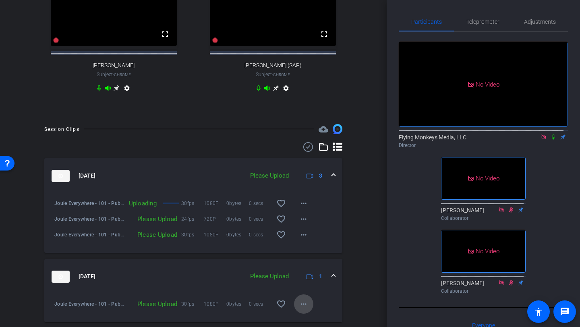
click at [294, 314] on span at bounding box center [303, 303] width 19 height 19
click at [303, 273] on span "Upload" at bounding box center [312, 275] width 32 height 10
click at [299, 240] on mat-icon "more_horiz" at bounding box center [304, 235] width 10 height 10
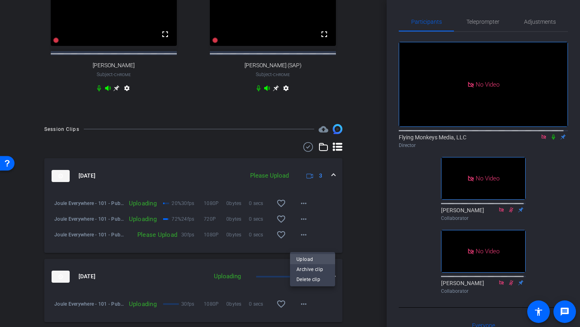
click at [303, 258] on span "Upload" at bounding box center [312, 260] width 32 height 10
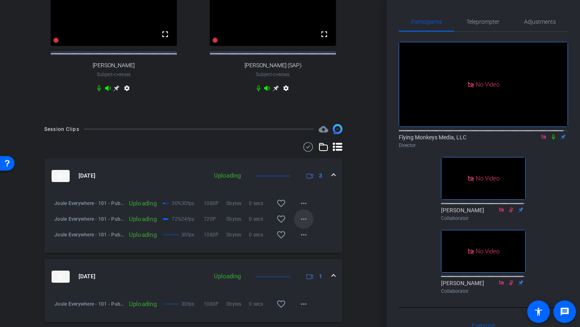
click at [299, 224] on mat-icon "more_horiz" at bounding box center [304, 219] width 10 height 10
click at [319, 215] on div at bounding box center [290, 163] width 580 height 327
drag, startPoint x: 386, startPoint y: 149, endPoint x: 382, endPoint y: 116, distance: 33.7
click at [382, 116] on div "arrow_back Joule Everywhere - 101 - Public Cloud Back to project Send invite ac…" at bounding box center [290, 163] width 580 height 327
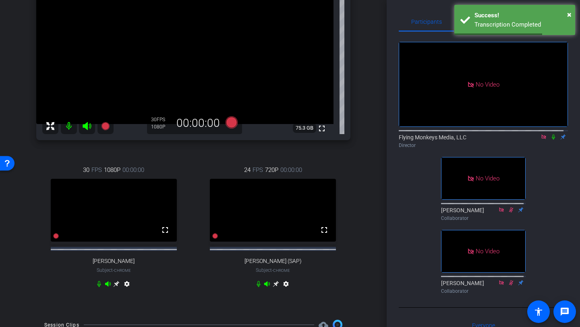
scroll to position [114, 0]
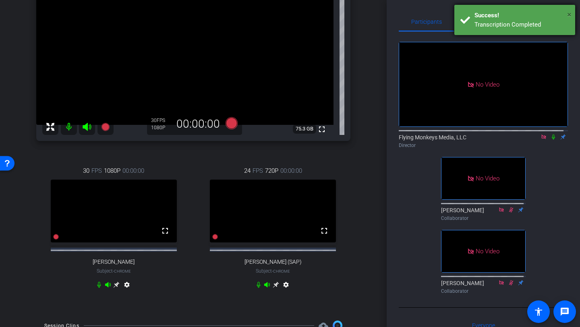
click at [562, 11] on span "×" at bounding box center [569, 15] width 4 height 10
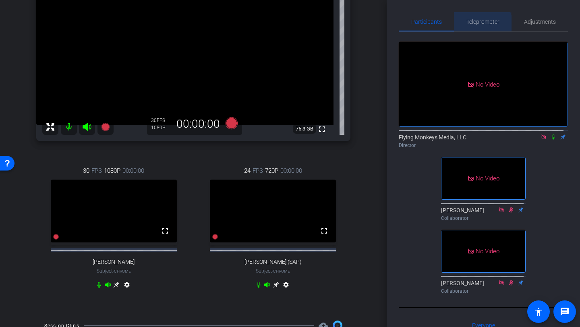
click at [470, 27] on span "Teleprompter" at bounding box center [482, 21] width 33 height 19
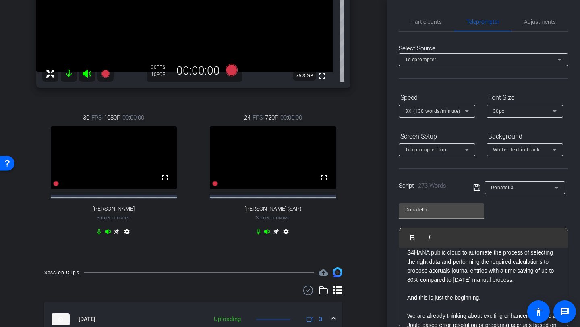
scroll to position [176, 0]
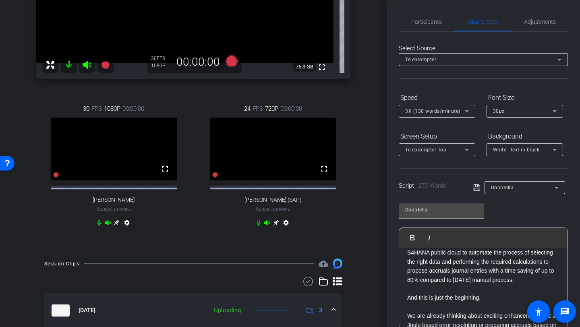
click at [120, 226] on icon at bounding box center [117, 223] width 6 height 6
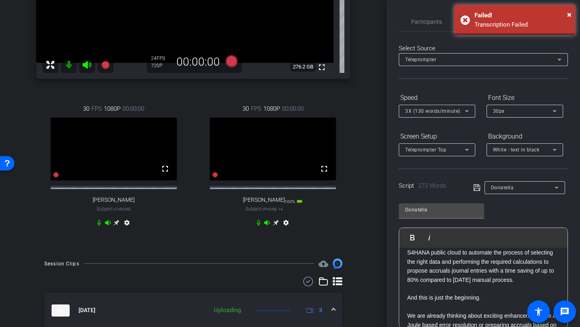
drag, startPoint x: 386, startPoint y: 85, endPoint x: 387, endPoint y: 47, distance: 37.9
click at [387, 47] on div "Participants Teleprompter Adjustments Flying Monkeys Media, LLC Director Jess K…" at bounding box center [483, 163] width 193 height 327
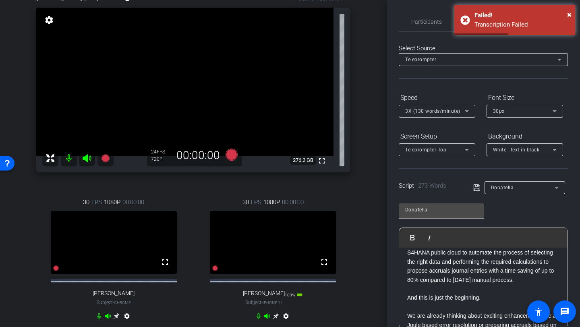
scroll to position [43, 0]
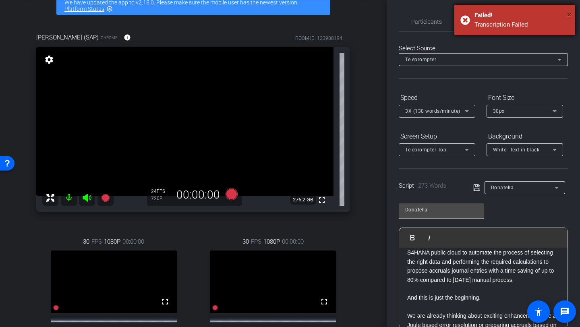
click at [562, 12] on span "×" at bounding box center [569, 15] width 4 height 10
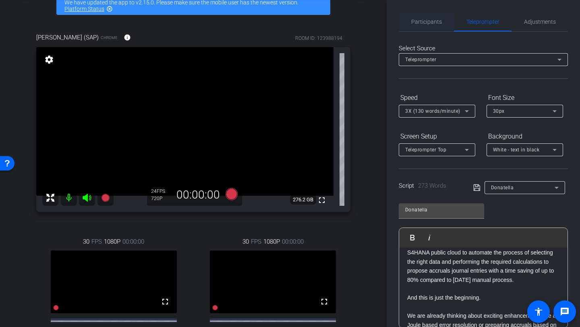
click at [432, 24] on span "Participants" at bounding box center [426, 22] width 31 height 6
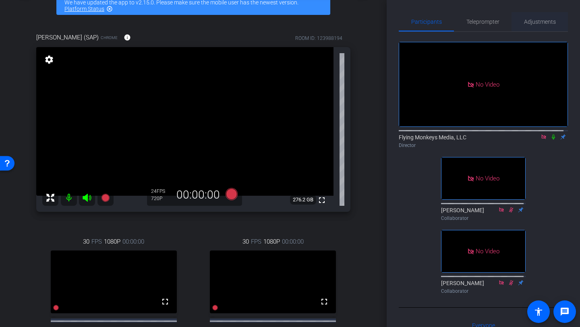
click at [551, 20] on span "Adjustments" at bounding box center [540, 22] width 32 height 6
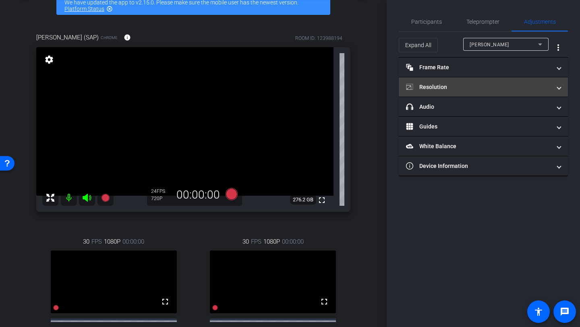
click at [475, 79] on mat-expansion-panel-header "Resolution" at bounding box center [483, 86] width 169 height 19
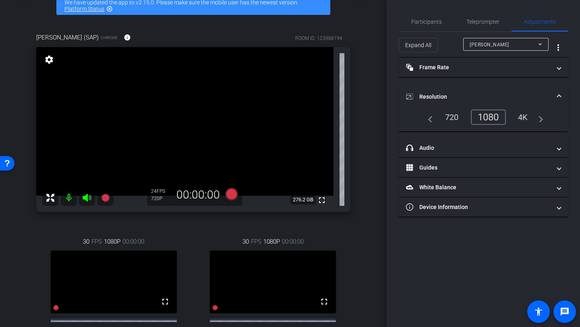
click at [492, 115] on div "1080" at bounding box center [488, 117] width 35 height 15
click at [496, 45] on span "Torsten Gerlach" at bounding box center [489, 45] width 39 height 6
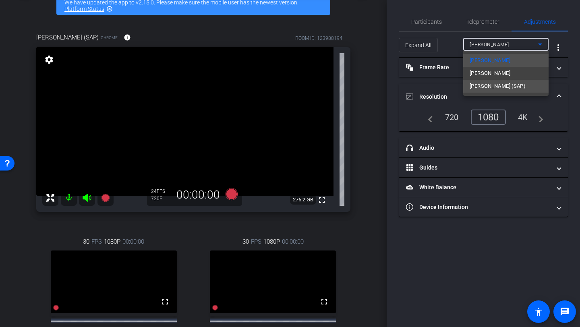
click at [491, 84] on span "Jared Coyle (SAP)" at bounding box center [498, 86] width 56 height 10
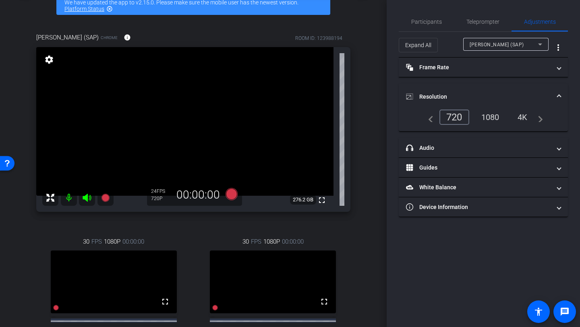
click at [489, 118] on div "1080" at bounding box center [490, 117] width 30 height 14
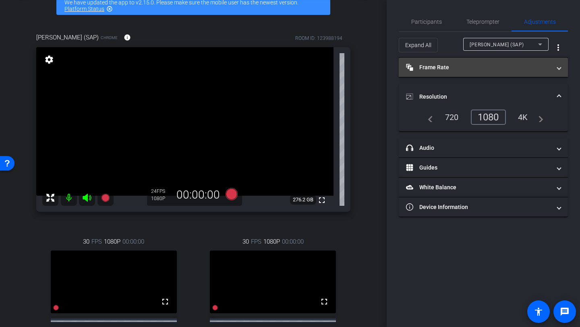
click at [476, 64] on mat-panel-title "Frame Rate Frame Rate" at bounding box center [478, 67] width 145 height 8
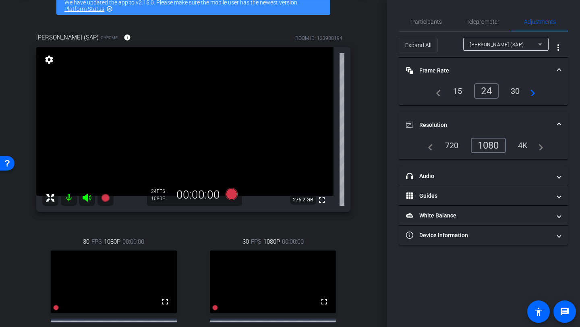
click at [519, 89] on div "30" at bounding box center [515, 91] width 21 height 14
click at [484, 64] on mat-expansion-panel-header "Frame Rate Frame Rate" at bounding box center [483, 71] width 169 height 26
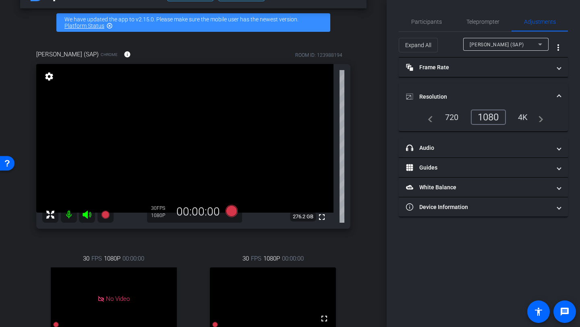
scroll to position [25, 0]
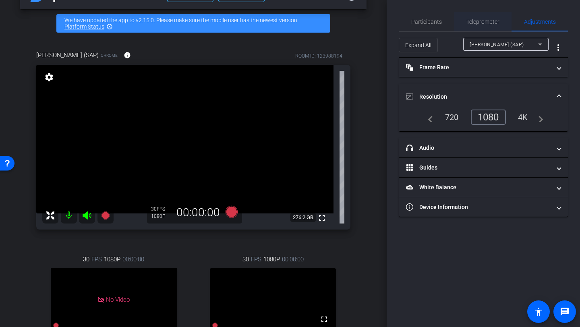
click at [474, 19] on span "Teleprompter" at bounding box center [482, 22] width 33 height 6
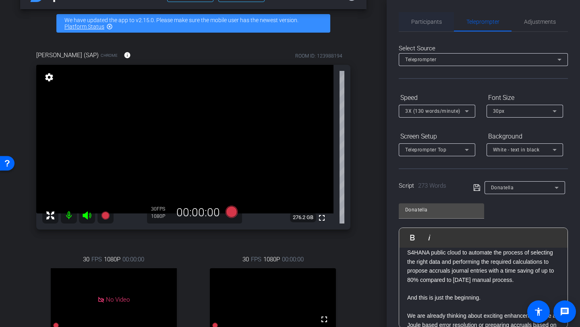
click at [421, 21] on span "Participants" at bounding box center [426, 22] width 31 height 6
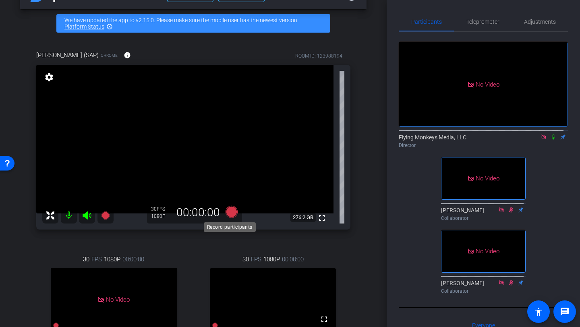
click at [232, 213] on icon at bounding box center [232, 212] width 12 height 12
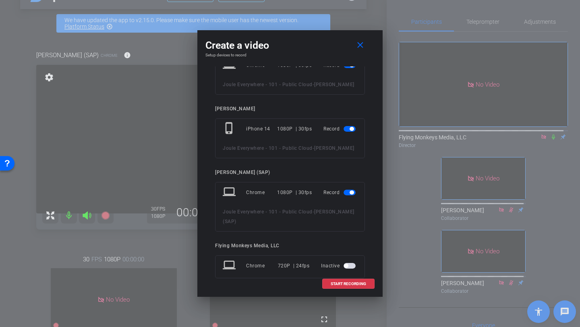
scroll to position [33, 0]
click at [375, 139] on div "Create a video close Setup devices to record Torsten Gerlach laptop Chrome 1080…" at bounding box center [289, 163] width 185 height 267
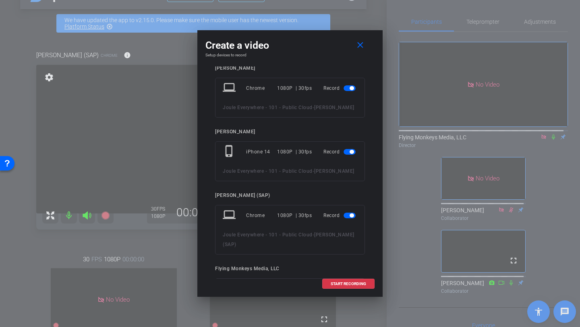
scroll to position [9, 0]
click at [345, 89] on span "button" at bounding box center [350, 88] width 12 height 6
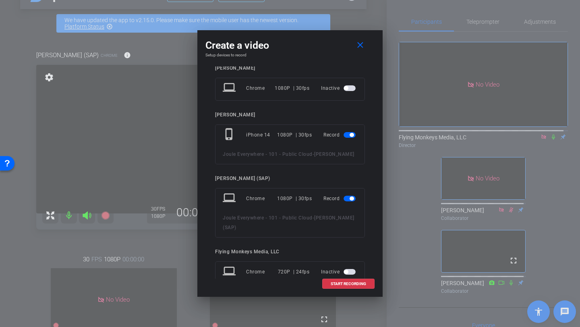
click at [344, 135] on span "button" at bounding box center [350, 135] width 12 height 6
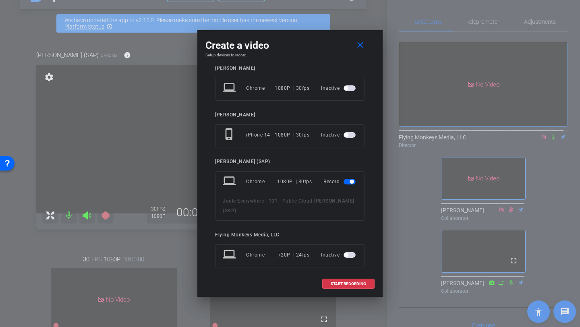
scroll to position [17, 0]
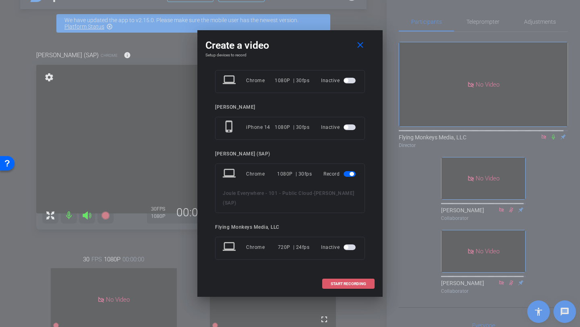
click at [341, 287] on span at bounding box center [349, 283] width 52 height 19
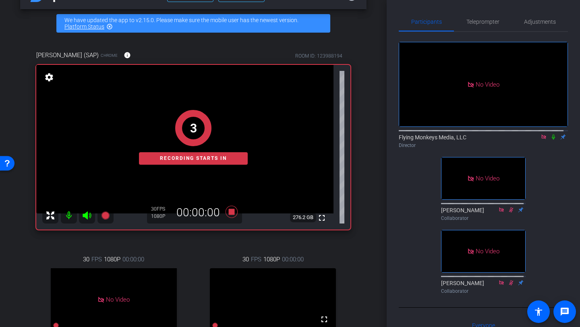
click at [550, 134] on icon at bounding box center [553, 137] width 6 height 6
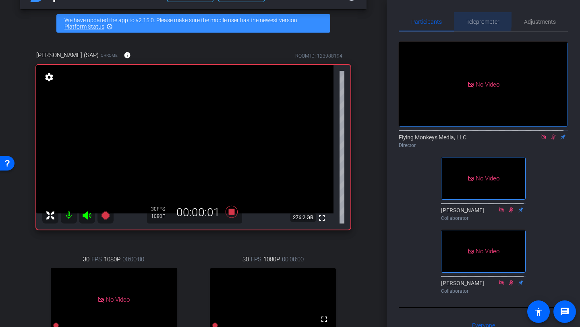
click at [462, 18] on div "Teleprompter" at bounding box center [483, 21] width 58 height 19
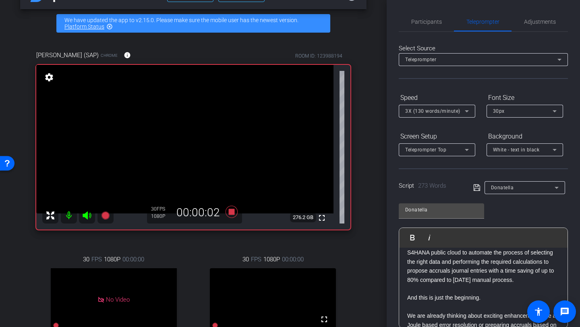
click at [522, 189] on div "Donatella" at bounding box center [523, 187] width 64 height 10
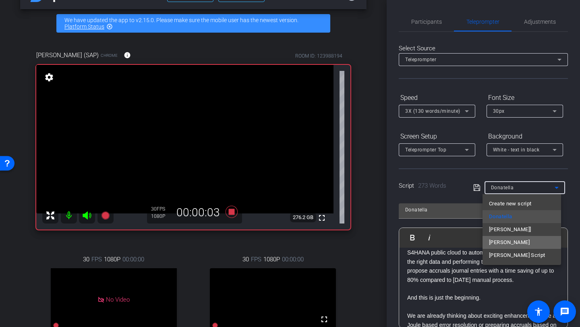
click at [504, 240] on mat-option "Jared" at bounding box center [522, 242] width 79 height 13
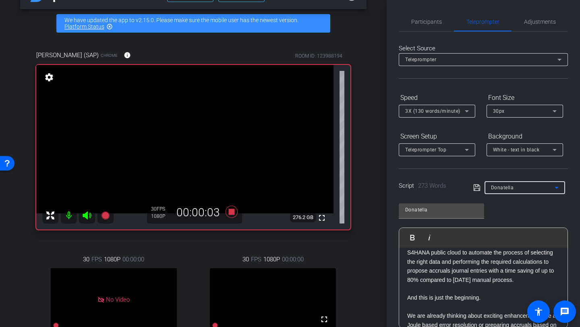
type input "Jared"
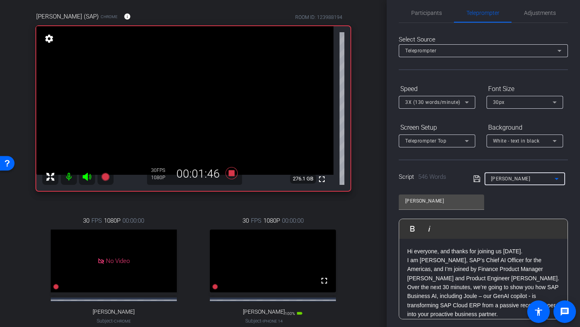
scroll to position [0, 0]
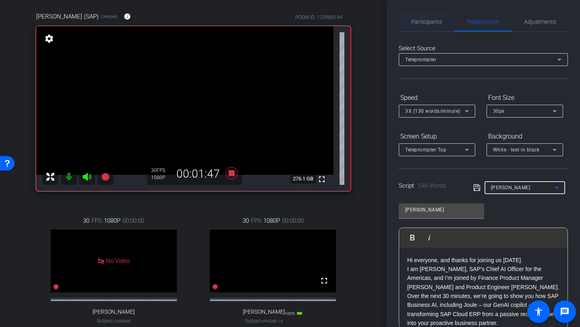
click at [440, 21] on div "Participants" at bounding box center [426, 21] width 55 height 19
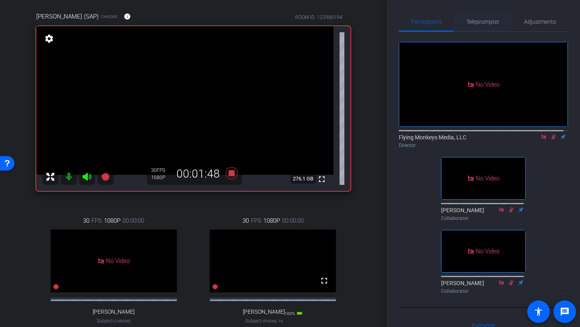
click at [475, 21] on span "Teleprompter" at bounding box center [482, 22] width 33 height 6
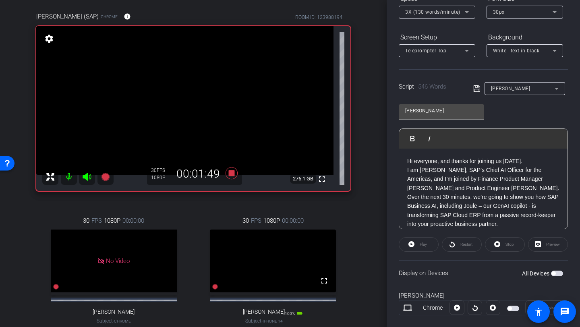
scroll to position [100, 0]
click at [562, 159] on div "Participants Teleprompter Adjustments Flying Monkeys Media, LLC Director Jess K…" at bounding box center [483, 163] width 193 height 327
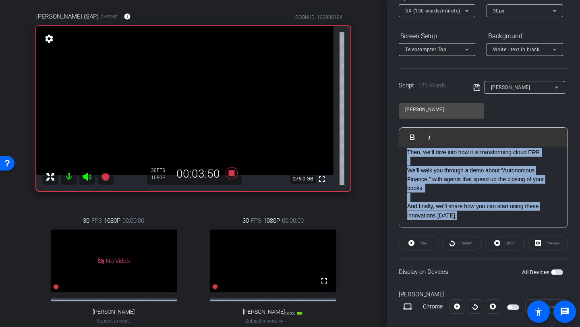
scroll to position [576, 0]
drag, startPoint x: 489, startPoint y: 192, endPoint x: 489, endPoint y: 225, distance: 32.6
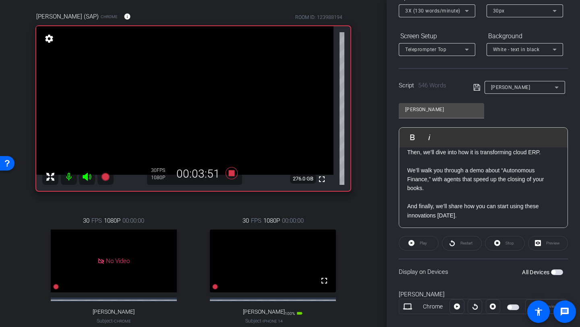
click at [478, 205] on p "And finally, we’ll share how you can start using these innovations today." at bounding box center [483, 211] width 152 height 18
click at [562, 78] on div "Participants Teleprompter Adjustments Flying Monkeys Media, LLC Director Jess K…" at bounding box center [483, 163] width 193 height 327
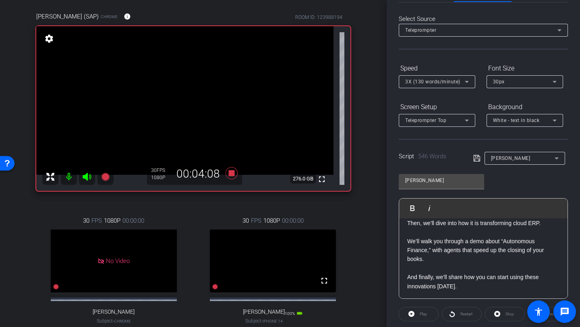
scroll to position [1, 0]
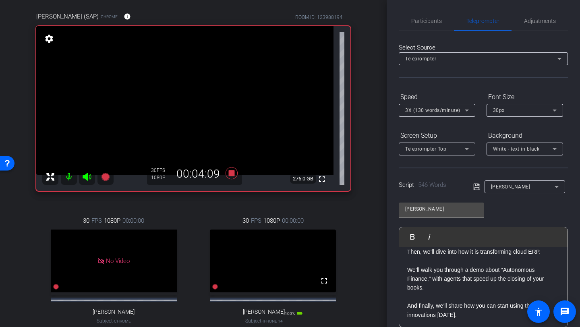
click at [431, 8] on div "Participants Teleprompter Adjustments Flying Monkeys Media, LLC Director Jess K…" at bounding box center [483, 163] width 193 height 327
click at [431, 17] on span "Participants" at bounding box center [426, 20] width 31 height 19
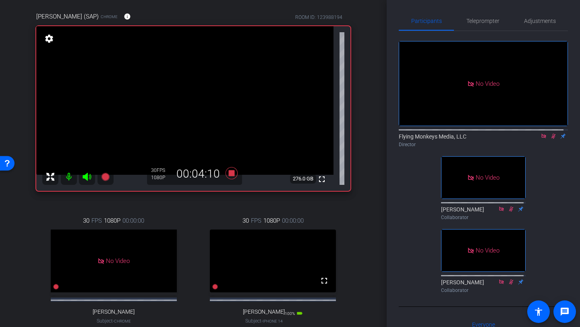
click at [551, 134] on icon at bounding box center [553, 136] width 4 height 5
click at [550, 135] on icon at bounding box center [553, 136] width 6 height 6
click at [481, 25] on span "Teleprompter" at bounding box center [482, 20] width 33 height 19
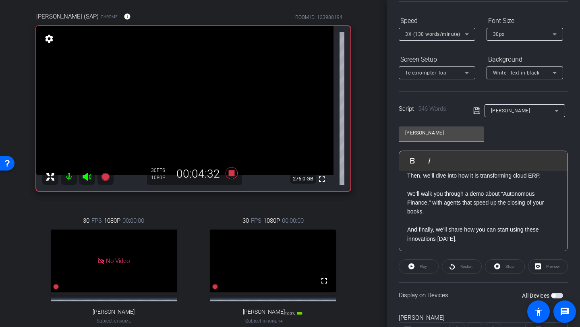
scroll to position [77, 0]
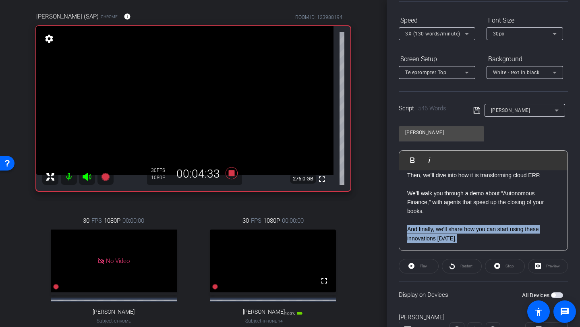
drag, startPoint x: 497, startPoint y: 222, endPoint x: 497, endPoint y: 242, distance: 20.5
click at [497, 242] on p "And finally, we’ll share how you can start using these innovations today." at bounding box center [483, 234] width 152 height 18
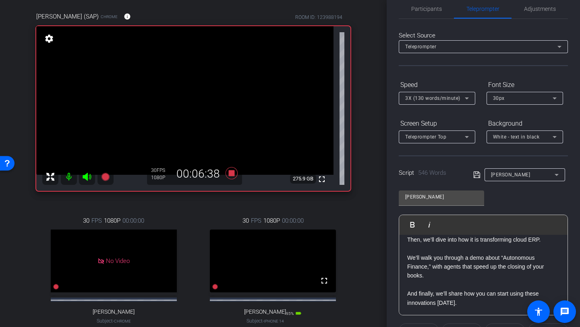
scroll to position [12, 0]
click at [420, 12] on span "Participants" at bounding box center [426, 9] width 31 height 6
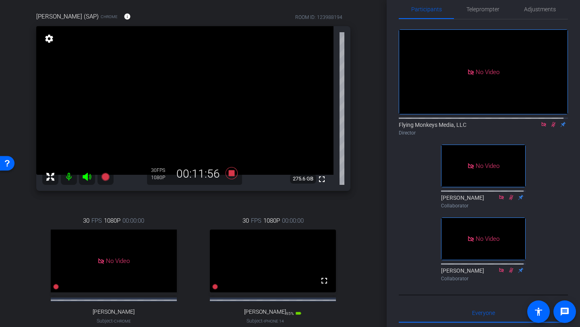
click at [550, 127] on icon at bounding box center [553, 125] width 6 height 6
click at [550, 128] on mat-icon at bounding box center [554, 124] width 10 height 7
click at [551, 127] on icon at bounding box center [553, 124] width 4 height 5
click at [552, 127] on icon at bounding box center [553, 124] width 3 height 5
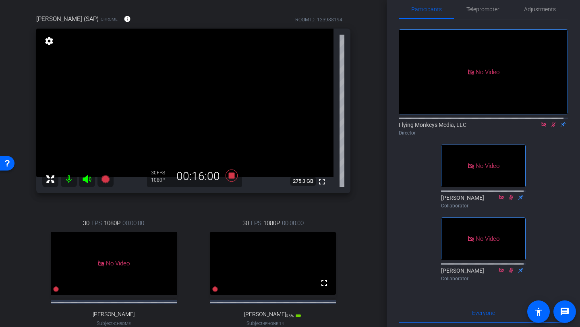
scroll to position [62, 0]
click at [230, 179] on icon at bounding box center [231, 175] width 19 height 14
click at [550, 127] on icon at bounding box center [553, 125] width 6 height 6
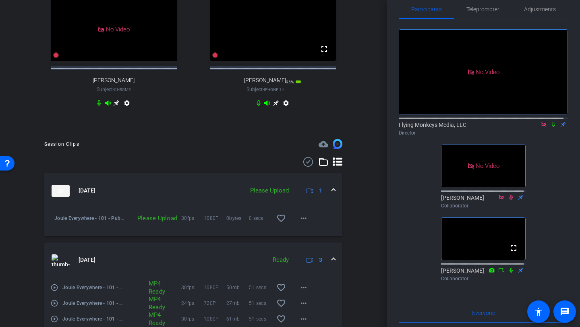
scroll to position [324, 0]
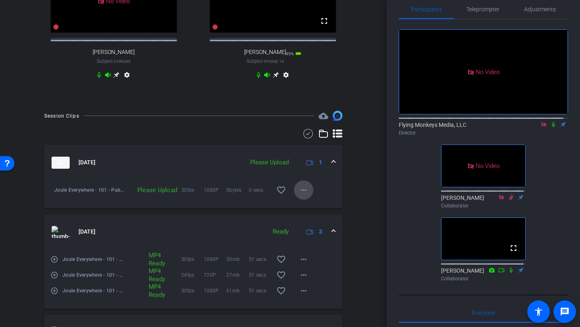
click at [304, 195] on mat-icon "more_horiz" at bounding box center [304, 190] width 10 height 10
click at [309, 212] on span "Upload" at bounding box center [312, 215] width 32 height 10
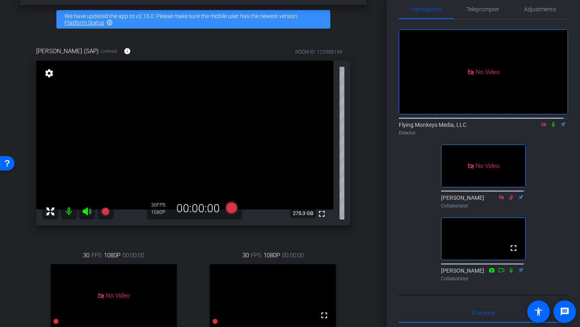
scroll to position [39, 0]
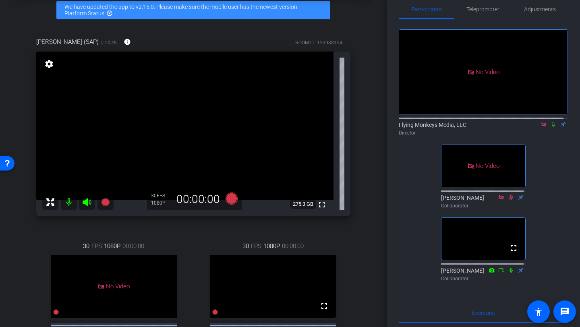
click at [541, 126] on icon at bounding box center [543, 124] width 4 height 4
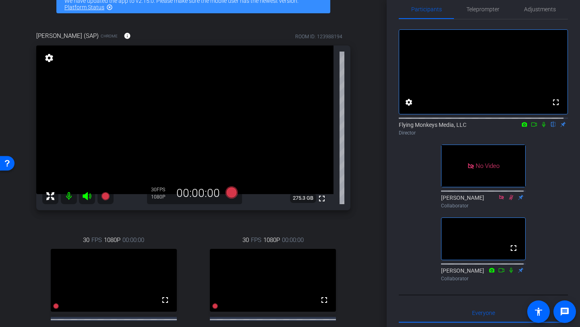
scroll to position [41, 0]
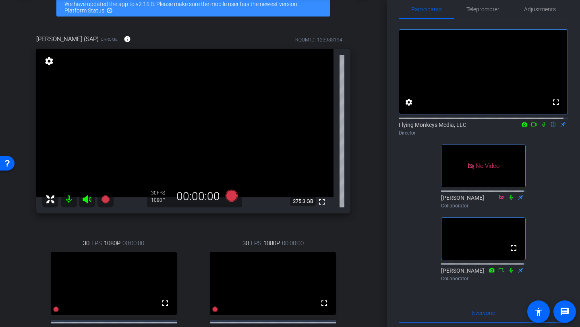
click at [531, 126] on icon at bounding box center [534, 124] width 6 height 4
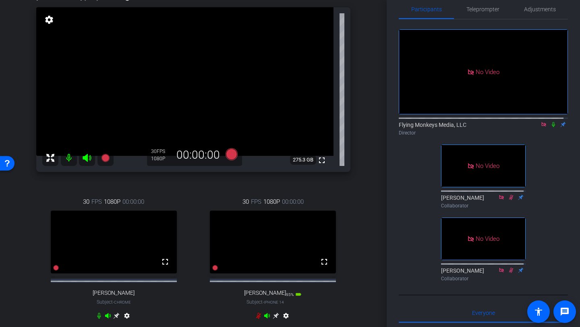
scroll to position [87, 0]
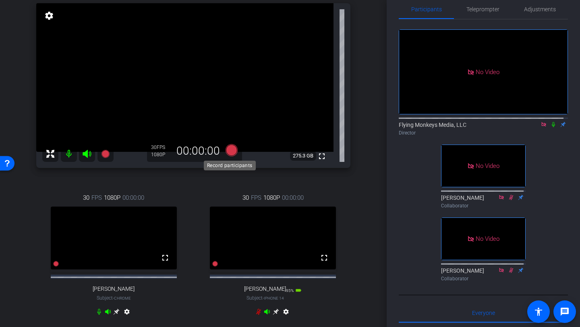
click at [233, 153] on icon at bounding box center [232, 150] width 12 height 12
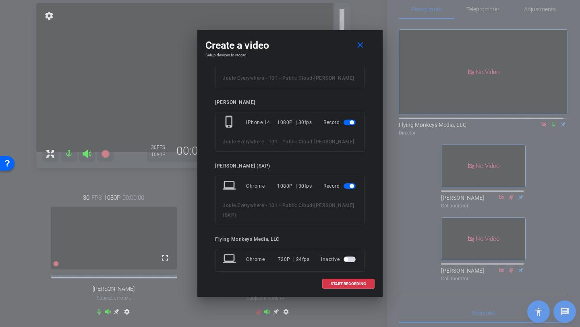
scroll to position [70, 0]
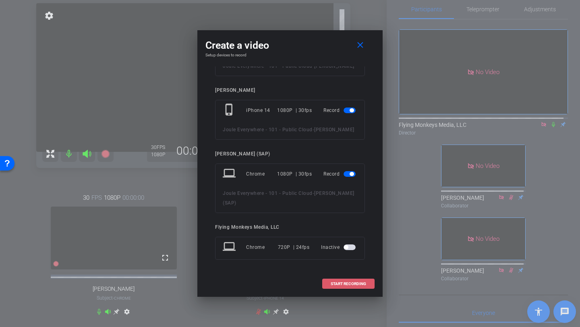
click at [342, 287] on span at bounding box center [349, 283] width 52 height 19
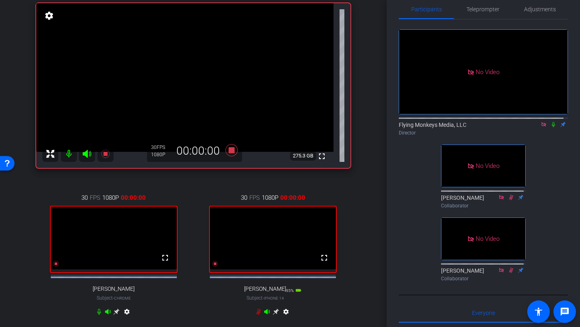
click at [550, 127] on icon at bounding box center [553, 125] width 6 height 6
click at [551, 127] on icon at bounding box center [553, 124] width 4 height 5
click at [231, 147] on icon at bounding box center [232, 150] width 12 height 12
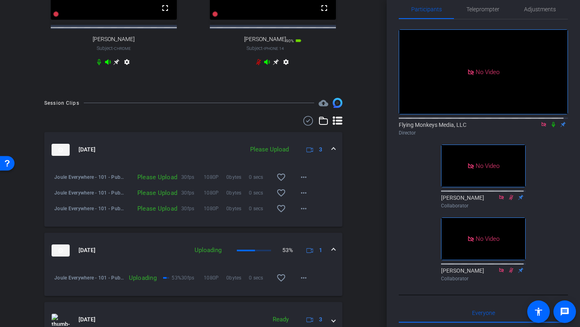
scroll to position [340, 0]
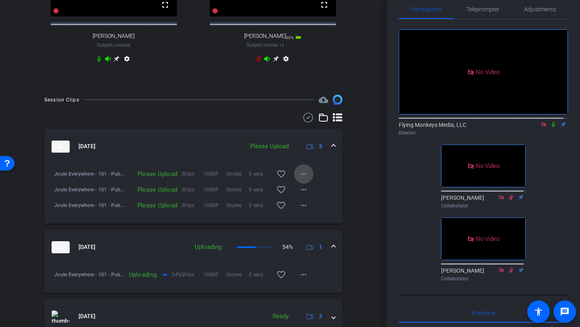
click at [300, 179] on mat-icon "more_horiz" at bounding box center [304, 174] width 10 height 10
click at [313, 197] on span "Upload" at bounding box center [312, 199] width 32 height 10
click at [299, 195] on mat-icon "more_horiz" at bounding box center [304, 190] width 10 height 10
click at [302, 211] on span "Upload" at bounding box center [312, 214] width 32 height 10
click at [301, 210] on mat-icon "more_horiz" at bounding box center [304, 206] width 10 height 10
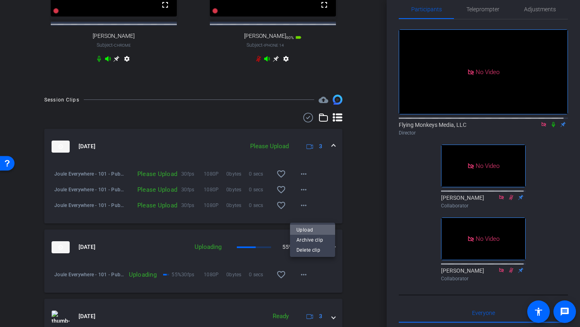
click at [307, 227] on span "Upload" at bounding box center [312, 230] width 32 height 10
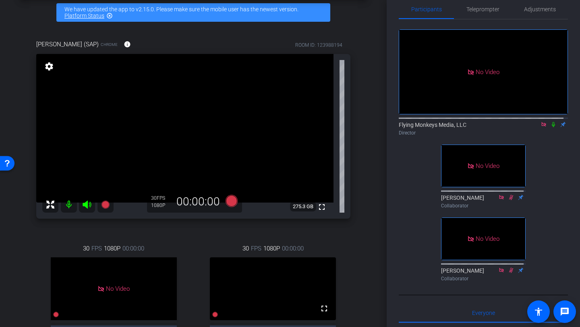
scroll to position [35, 0]
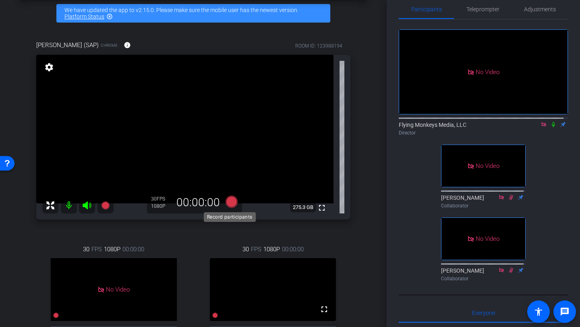
click at [231, 205] on icon at bounding box center [232, 202] width 12 height 12
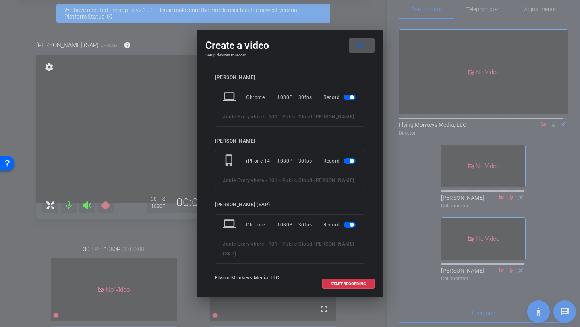
click at [350, 99] on span "button" at bounding box center [352, 97] width 4 height 4
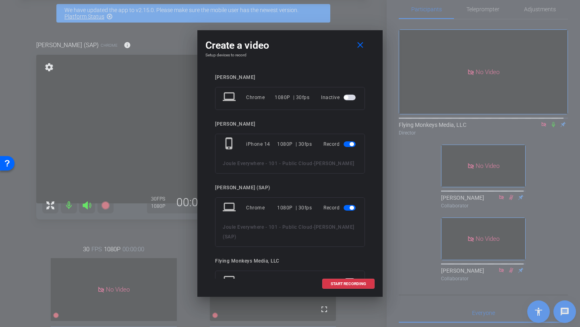
click at [344, 147] on span "button" at bounding box center [350, 144] width 12 height 6
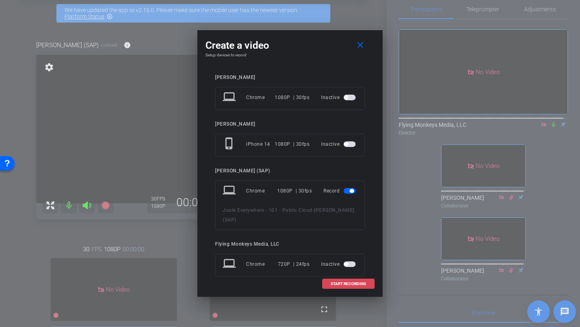
click at [347, 284] on span "START RECORDING" at bounding box center [348, 284] width 35 height 4
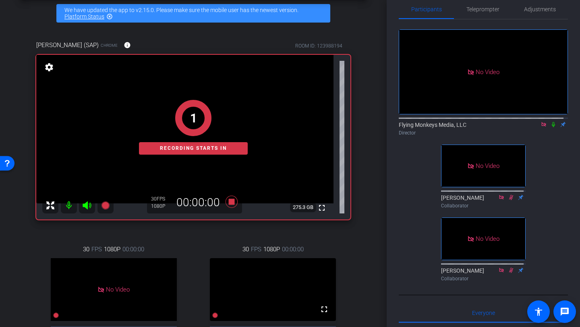
click at [552, 127] on icon at bounding box center [553, 124] width 3 height 5
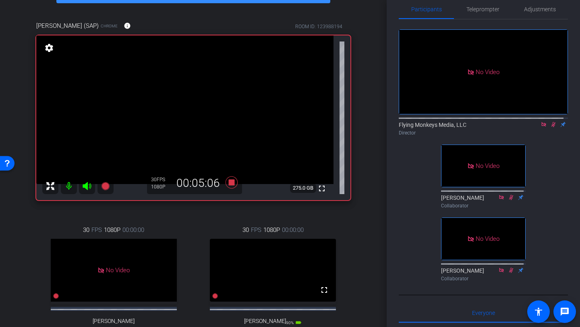
scroll to position [52, 0]
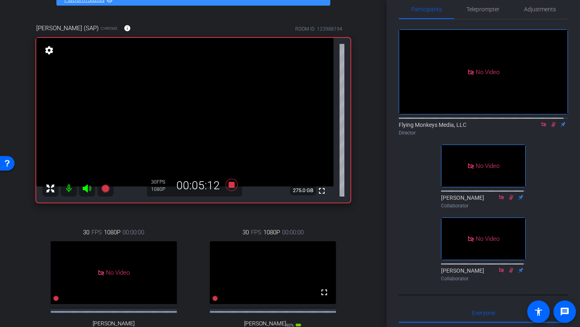
click at [550, 127] on icon at bounding box center [553, 125] width 6 height 6
click at [230, 186] on icon at bounding box center [232, 185] width 12 height 12
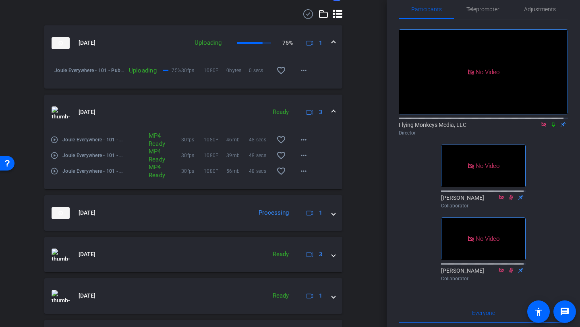
scroll to position [443, 0]
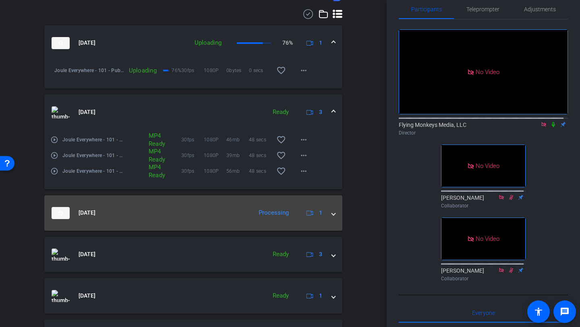
click at [332, 217] on span at bounding box center [333, 213] width 3 height 8
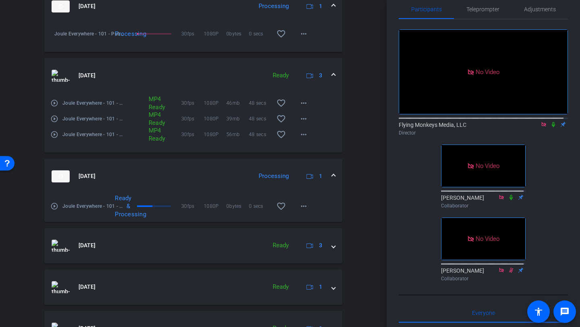
scroll to position [619, 0]
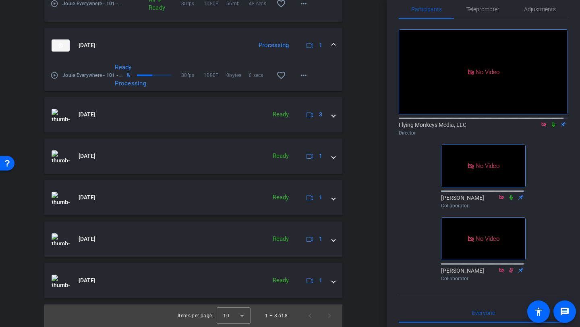
click at [387, 229] on div "Participants Teleprompter Adjustments No Video Flying Monkeys Media, LLC Direct…" at bounding box center [483, 163] width 193 height 327
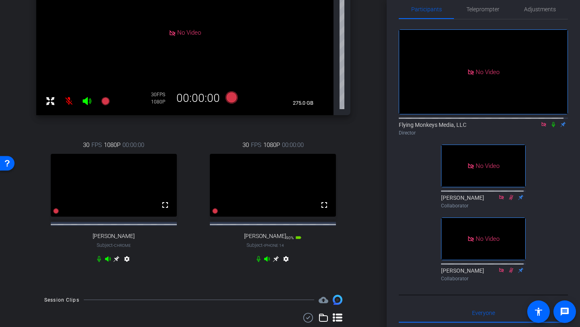
scroll to position [138, 0]
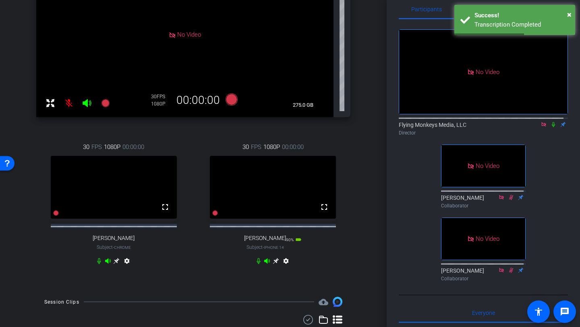
click at [114, 264] on icon at bounding box center [116, 261] width 6 height 6
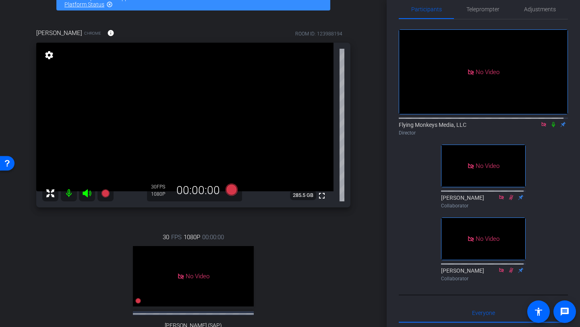
scroll to position [48, 0]
drag, startPoint x: 227, startPoint y: 235, endPoint x: 155, endPoint y: 236, distance: 71.3
click at [155, 236] on div "30 FPS 1080P 00:00:00 No Video Jared Coyle (SAP) Subject - Chrome settings" at bounding box center [193, 293] width 314 height 149
click at [541, 5] on span "Adjustments" at bounding box center [540, 9] width 32 height 19
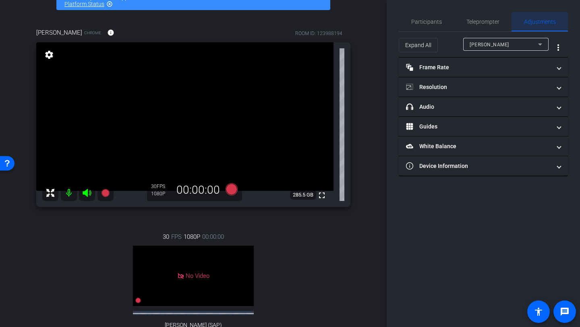
scroll to position [0, 0]
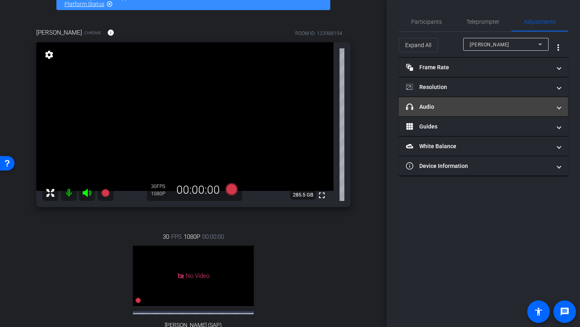
click at [463, 108] on mat-panel-title "headphone icon Audio" at bounding box center [478, 107] width 145 height 8
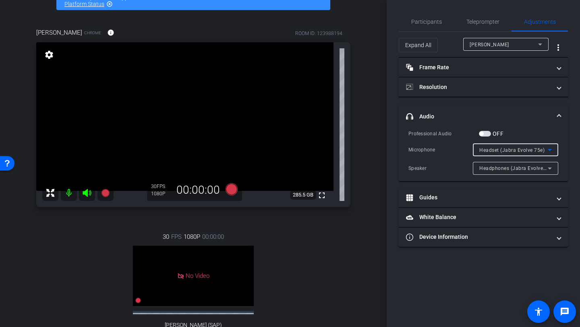
click at [489, 150] on span "Headset (Jabra Evolve 75e)" at bounding box center [511, 150] width 65 height 6
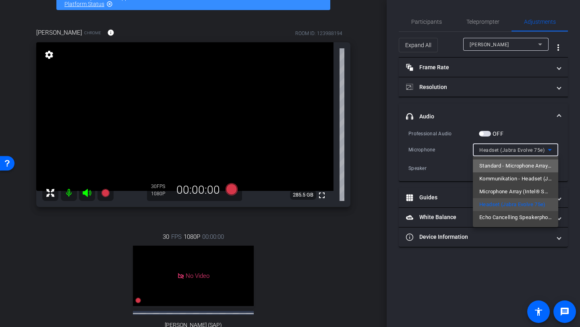
click at [498, 164] on span "Standard - Microphone Array (Intel® Smart Sound Technology for Digital Micropho…" at bounding box center [515, 166] width 72 height 10
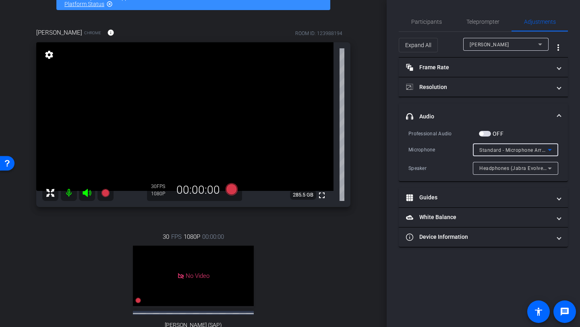
click at [495, 152] on span "Standard - Microphone Array (Intel® Smart Sound Technology for Digital Micropho…" at bounding box center [581, 150] width 205 height 6
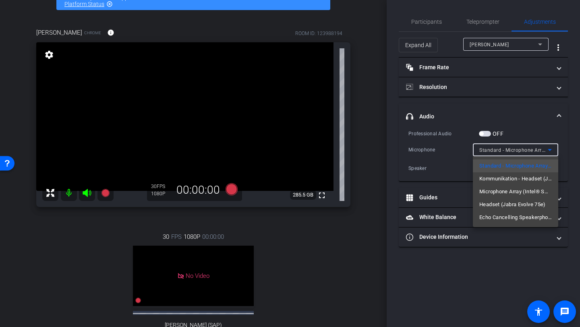
click at [495, 178] on span "Kommunikation - Headset (Jabra Evolve 75e)" at bounding box center [515, 179] width 72 height 10
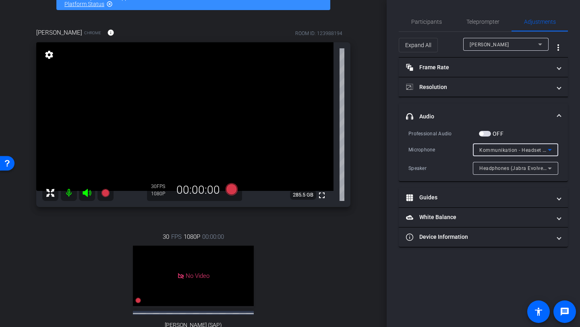
click at [510, 168] on span "Headphones (Jabra Evolve 75e)" at bounding box center [517, 168] width 76 height 6
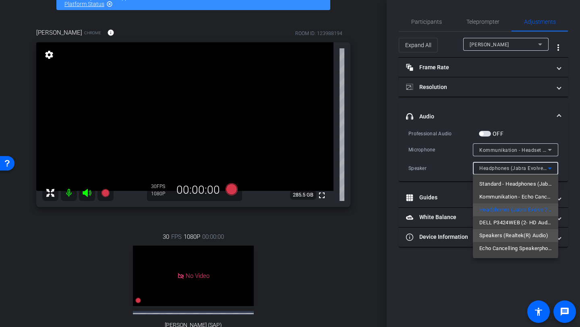
click at [505, 234] on span "Speakers (Realtek(R) Audio)" at bounding box center [513, 236] width 69 height 10
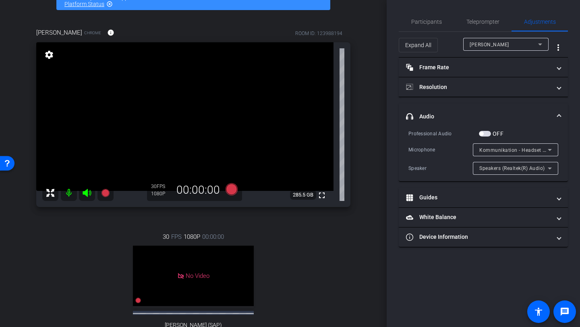
click at [453, 111] on mat-expansion-panel-header "headphone icon Audio" at bounding box center [483, 117] width 169 height 26
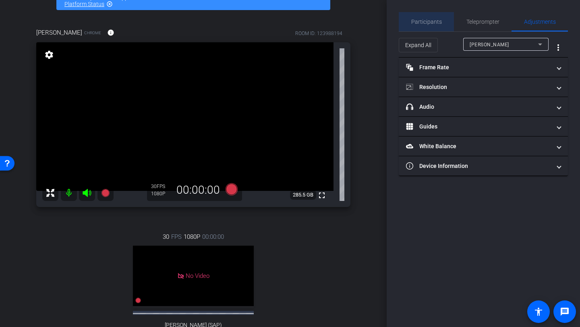
click at [439, 27] on span "Participants" at bounding box center [426, 21] width 31 height 19
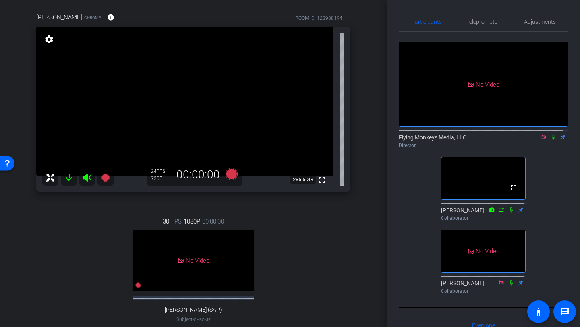
scroll to position [31, 0]
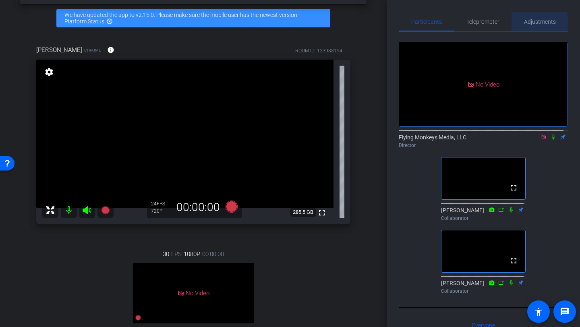
click at [526, 23] on span "Adjustments" at bounding box center [540, 22] width 32 height 6
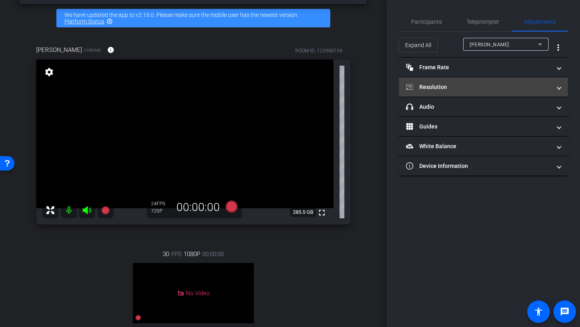
click at [480, 88] on mat-panel-title "Resolution" at bounding box center [478, 87] width 145 height 8
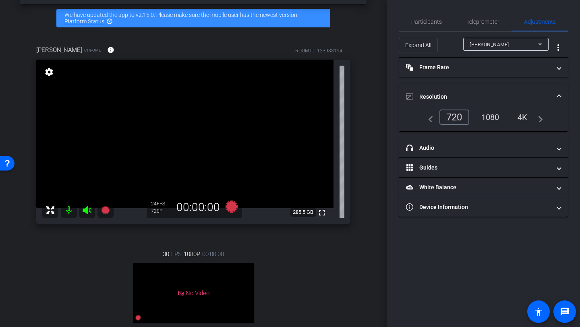
click at [492, 116] on div "1080" at bounding box center [490, 117] width 30 height 14
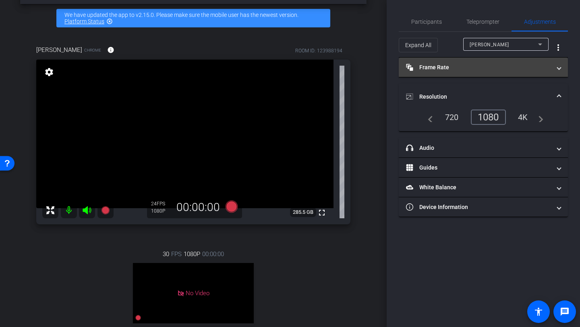
click at [498, 71] on mat-panel-title "Frame Rate Frame Rate" at bounding box center [478, 67] width 145 height 8
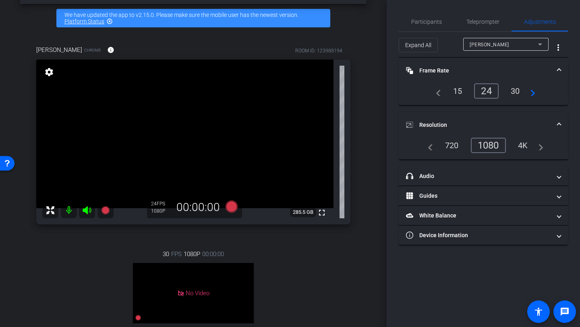
click at [513, 89] on div "30" at bounding box center [515, 91] width 21 height 14
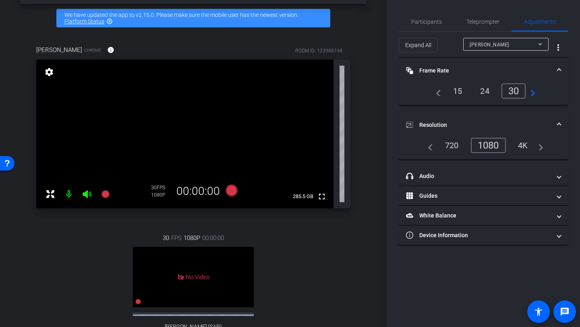
click at [479, 66] on mat-panel-title "Frame Rate Frame Rate" at bounding box center [478, 70] width 145 height 8
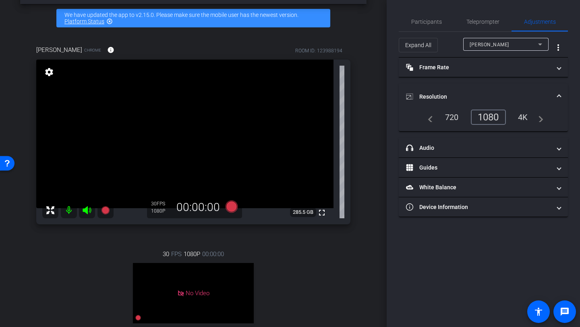
click at [485, 84] on mat-expansion-panel-header "Resolution" at bounding box center [483, 97] width 169 height 26
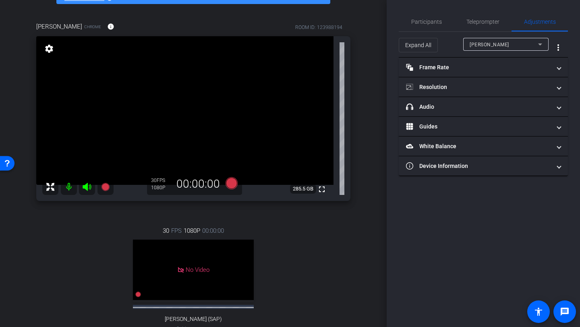
scroll to position [55, 0]
click at [422, 23] on span "Participants" at bounding box center [426, 22] width 31 height 6
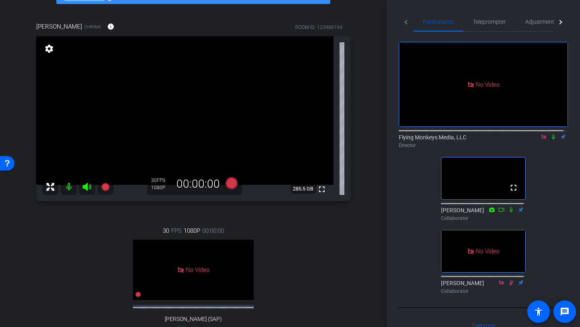
scroll to position [54, 0]
click at [228, 184] on icon at bounding box center [232, 184] width 12 height 12
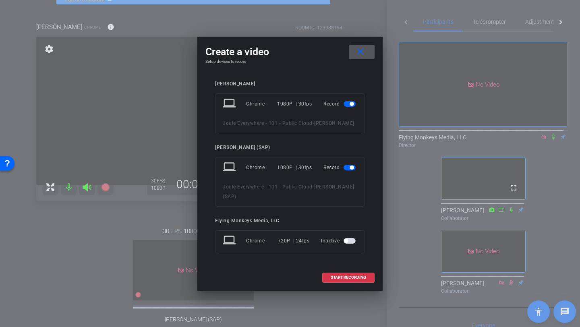
click at [344, 167] on span "button" at bounding box center [350, 168] width 12 height 6
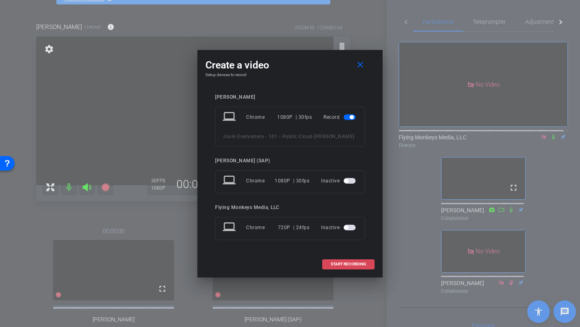
click at [348, 263] on span "START RECORDING" at bounding box center [348, 264] width 35 height 4
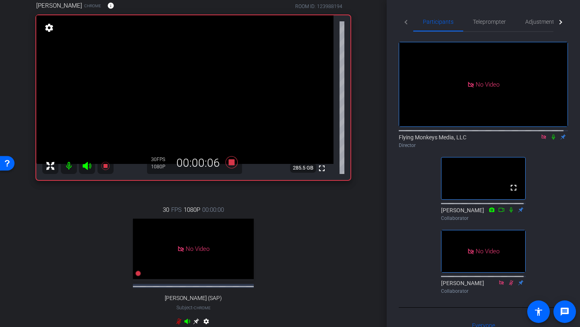
scroll to position [75, 0]
click at [552, 136] on icon at bounding box center [553, 137] width 3 height 5
click at [550, 135] on icon at bounding box center [553, 137] width 6 height 6
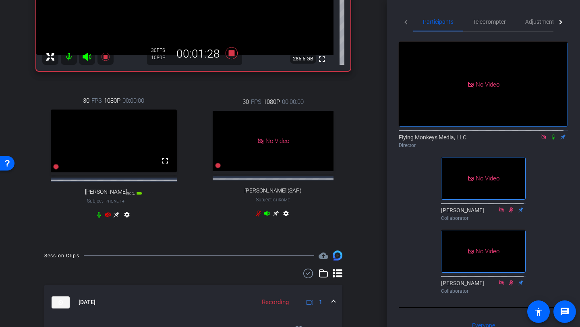
scroll to position [153, 0]
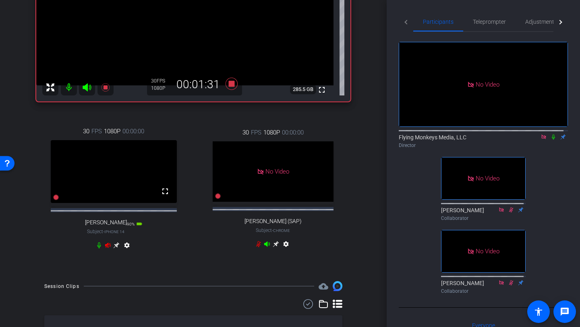
click at [98, 249] on icon at bounding box center [99, 245] width 4 height 6
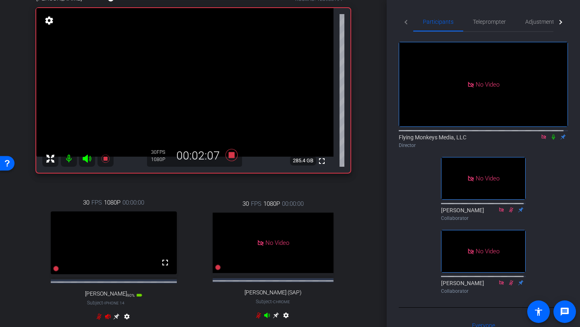
click at [550, 139] on div "Flying Monkeys Media, LLC Director" at bounding box center [483, 141] width 169 height 16
click at [550, 134] on icon at bounding box center [553, 137] width 6 height 6
drag, startPoint x: 381, startPoint y: 62, endPoint x: 381, endPoint y: 70, distance: 7.7
click at [381, 70] on div "arrow_back Joule Everywhere - 101 - Public Cloud Back to project Send invite ac…" at bounding box center [193, 81] width 387 height 327
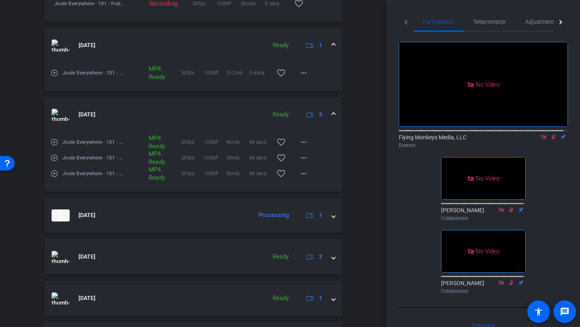
scroll to position [517, 0]
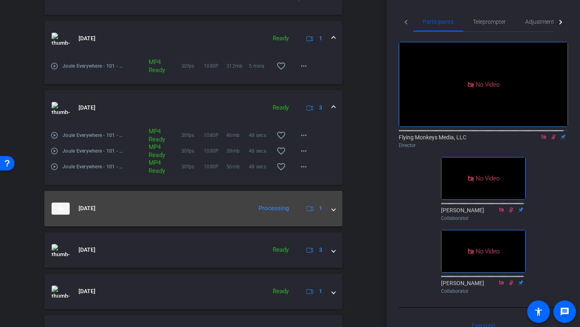
click at [327, 215] on div "Aug 18, 2025 Processing 1" at bounding box center [192, 209] width 280 height 12
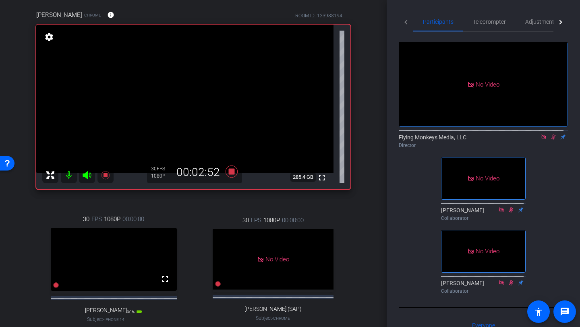
scroll to position [65, 0]
click at [550, 134] on icon at bounding box center [553, 137] width 6 height 6
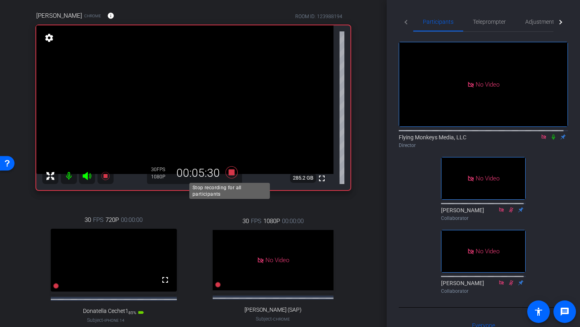
click at [229, 177] on icon at bounding box center [231, 172] width 19 height 14
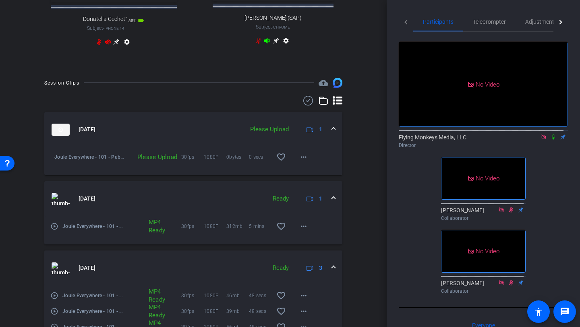
scroll to position [366, 0]
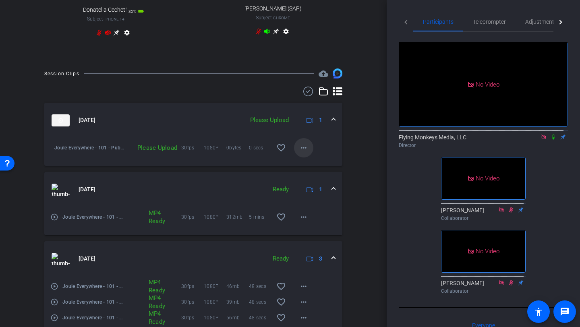
click at [300, 153] on mat-icon "more_horiz" at bounding box center [304, 148] width 10 height 10
click at [303, 172] on span "Upload" at bounding box center [312, 173] width 32 height 10
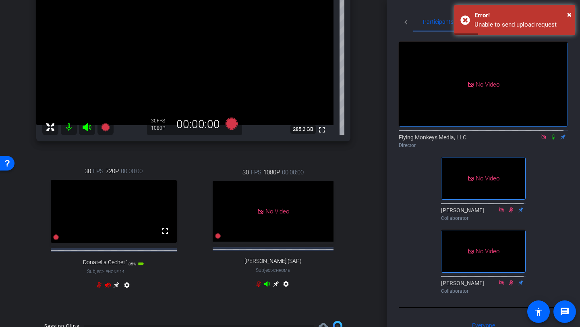
scroll to position [115, 0]
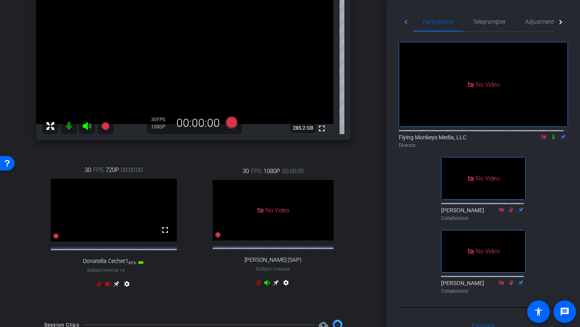
click at [98, 287] on icon at bounding box center [99, 284] width 5 height 6
click at [105, 287] on icon at bounding box center [108, 284] width 6 height 5
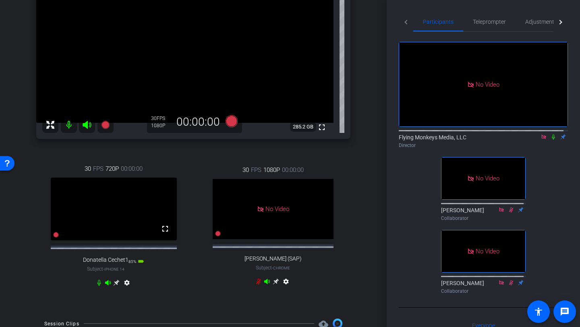
scroll to position [118, 0]
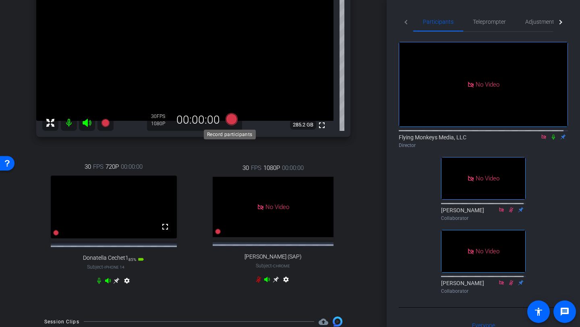
click at [228, 124] on icon at bounding box center [231, 119] width 19 height 14
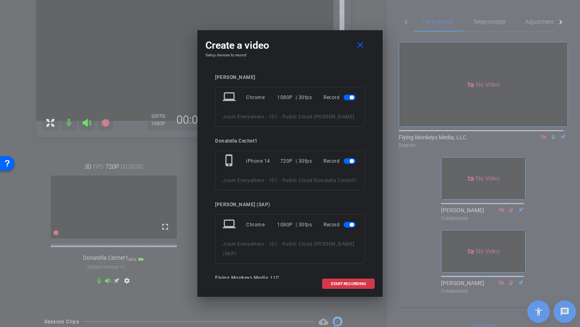
click at [344, 228] on span "button" at bounding box center [350, 225] width 12 height 6
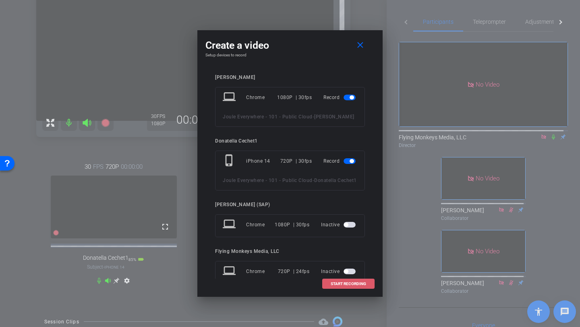
click at [348, 286] on span at bounding box center [349, 283] width 52 height 19
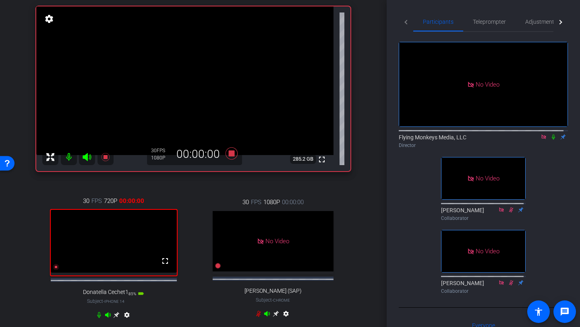
scroll to position [79, 0]
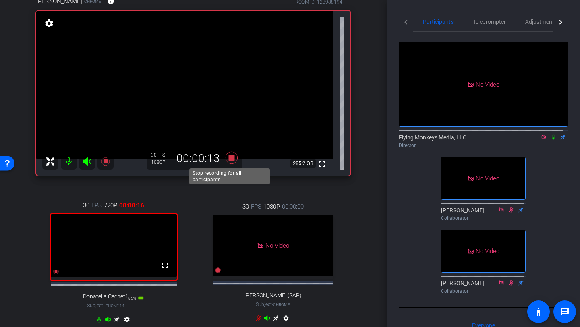
click at [231, 162] on icon at bounding box center [231, 158] width 19 height 14
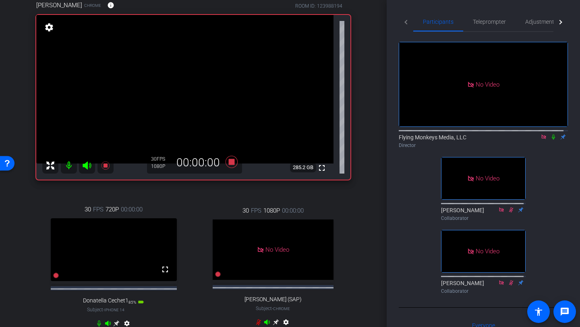
scroll to position [72, 0]
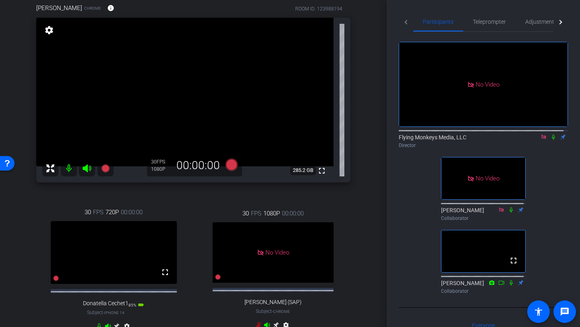
click at [550, 137] on icon at bounding box center [553, 137] width 6 height 6
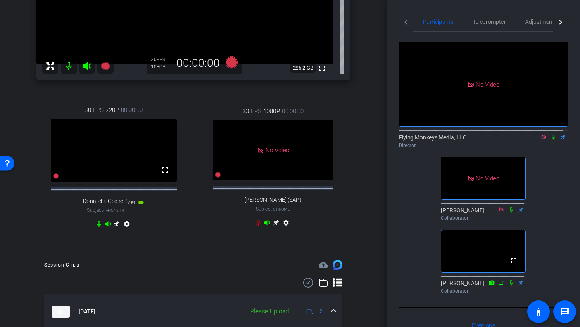
scroll to position [174, 0]
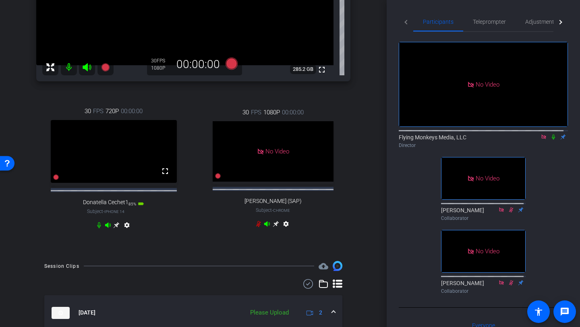
click at [115, 228] on icon at bounding box center [116, 225] width 6 height 6
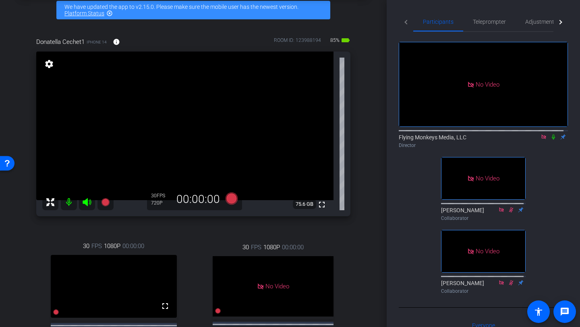
scroll to position [37, 0]
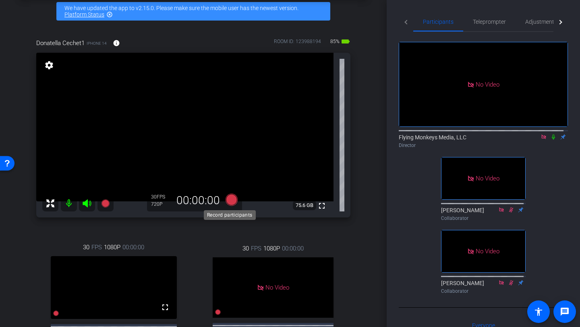
click at [229, 199] on icon at bounding box center [232, 200] width 12 height 12
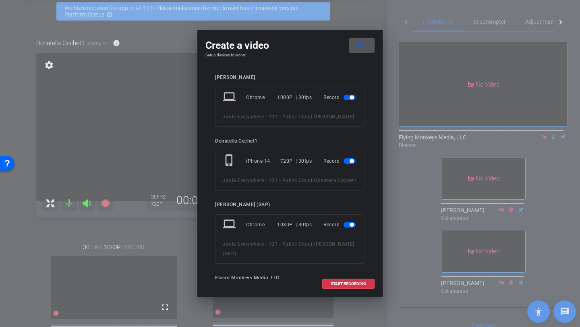
click at [344, 99] on span "button" at bounding box center [350, 98] width 12 height 6
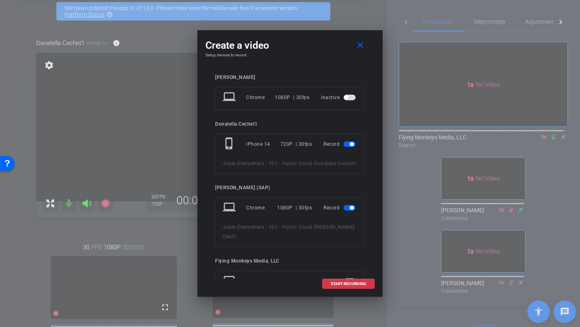
click at [346, 100] on span "button" at bounding box center [350, 98] width 12 height 6
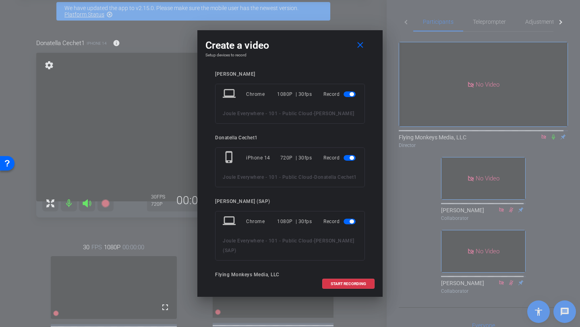
scroll to position [0, 0]
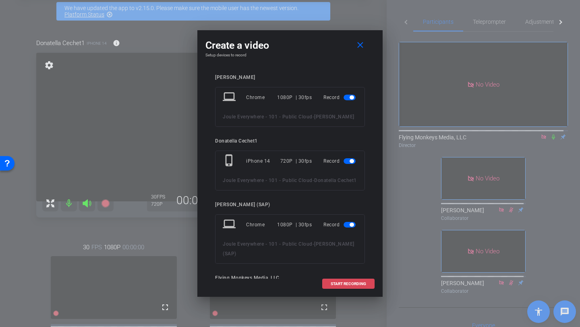
click at [350, 285] on span "START RECORDING" at bounding box center [348, 284] width 35 height 4
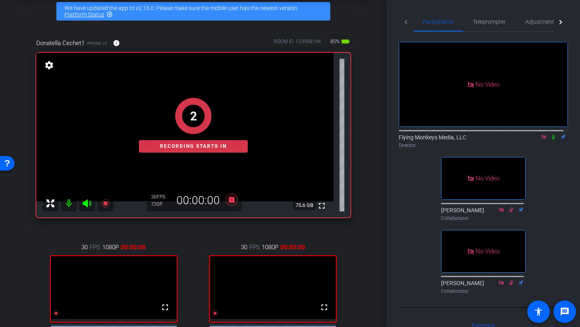
click at [550, 134] on icon at bounding box center [553, 137] width 6 height 6
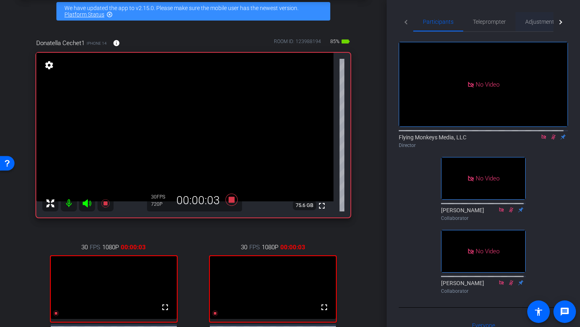
click at [528, 19] on span "Adjustments" at bounding box center [541, 22] width 32 height 6
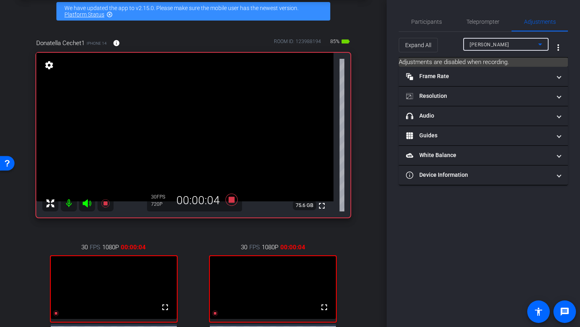
click at [514, 46] on div "Torsten Gerlach" at bounding box center [504, 44] width 68 height 10
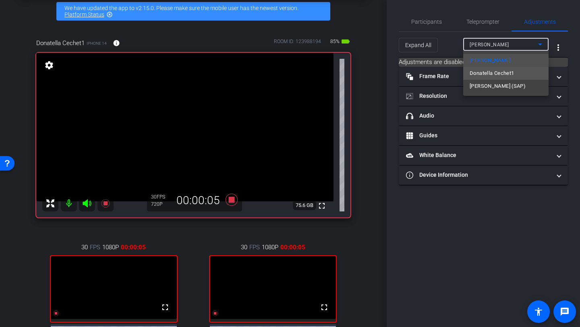
click at [491, 75] on span "Donatella Cechet1" at bounding box center [492, 73] width 44 height 10
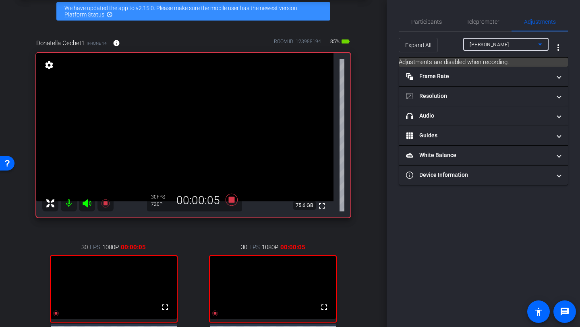
type input "1000"
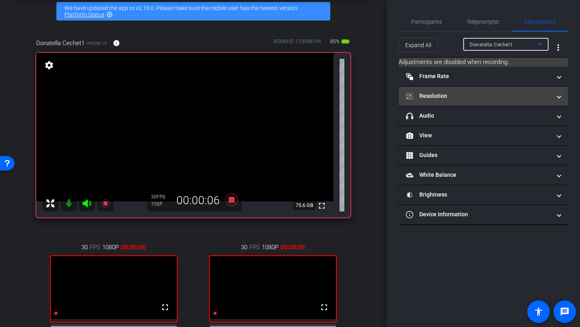
click at [474, 102] on mat-expansion-panel-header "Resolution" at bounding box center [483, 96] width 169 height 19
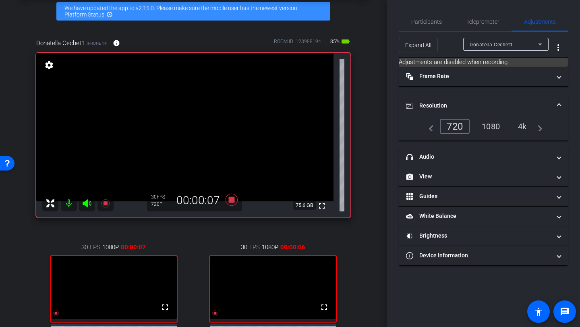
click at [493, 129] on div "navigate_before 720 1080 4k navigate_next" at bounding box center [483, 126] width 118 height 15
click at [485, 126] on div "navigate_before 720 1080 4k navigate_next" at bounding box center [483, 126] width 118 height 15
click at [418, 27] on span "Participants" at bounding box center [426, 21] width 31 height 19
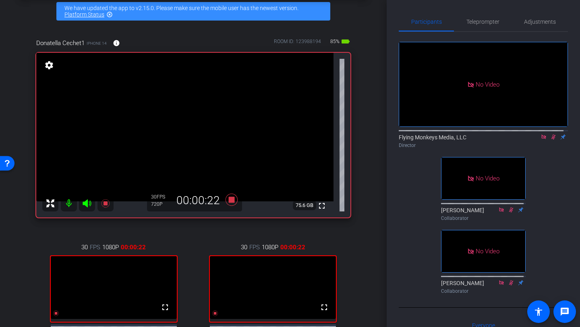
click at [550, 137] on icon at bounding box center [553, 137] width 6 height 6
click at [230, 198] on icon at bounding box center [232, 200] width 12 height 12
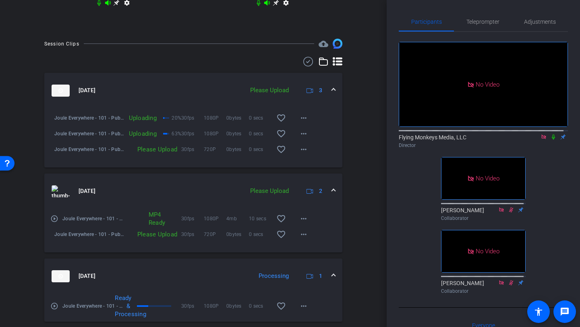
scroll to position [436, 0]
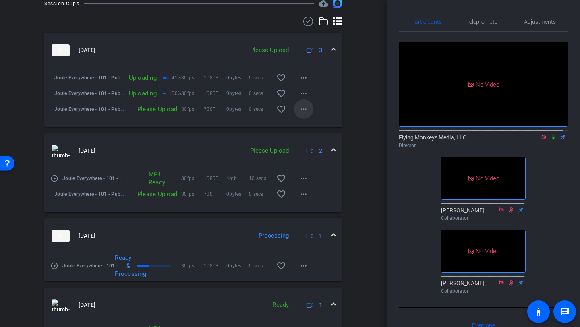
click at [299, 114] on mat-icon "more_horiz" at bounding box center [304, 109] width 10 height 10
click at [304, 130] on span "Upload" at bounding box center [312, 134] width 32 height 10
click at [305, 203] on span at bounding box center [303, 193] width 19 height 19
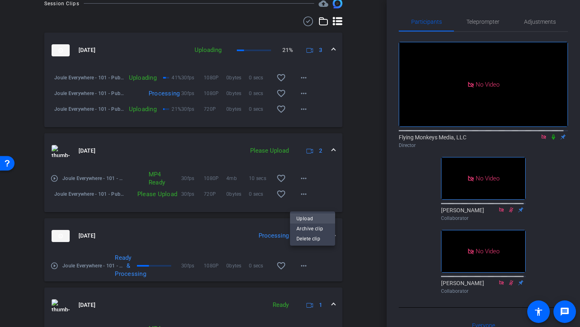
click at [305, 219] on span "Upload" at bounding box center [312, 219] width 32 height 10
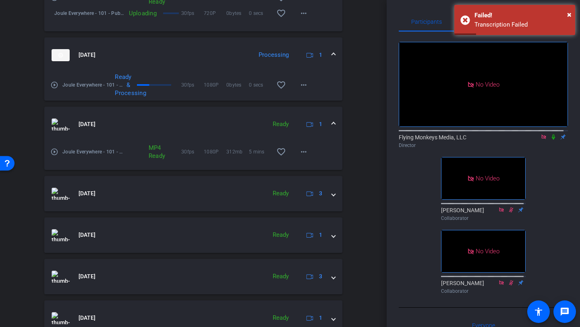
scroll to position [620, 0]
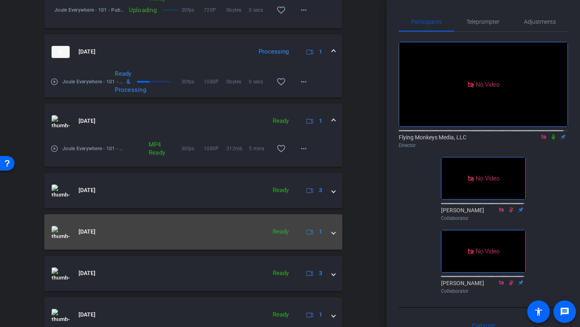
click at [326, 238] on div "Aug 18, 2025 Ready 1" at bounding box center [192, 232] width 280 height 12
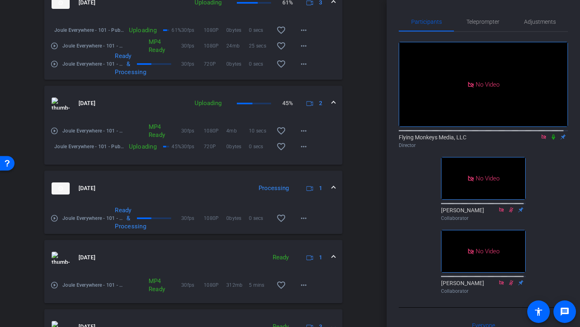
scroll to position [484, 0]
click at [379, 193] on div "arrow_back Joule Everywhere - 101 - Public Cloud Back to project Send invite ac…" at bounding box center [193, 163] width 387 height 327
drag, startPoint x: 382, startPoint y: 186, endPoint x: 378, endPoint y: 167, distance: 19.7
click at [378, 168] on div "arrow_back Joule Everywhere - 101 - Public Cloud Back to project Send invite ac…" at bounding box center [193, 163] width 387 height 327
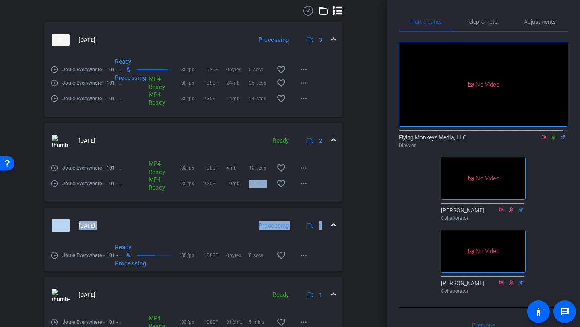
scroll to position [463, 0]
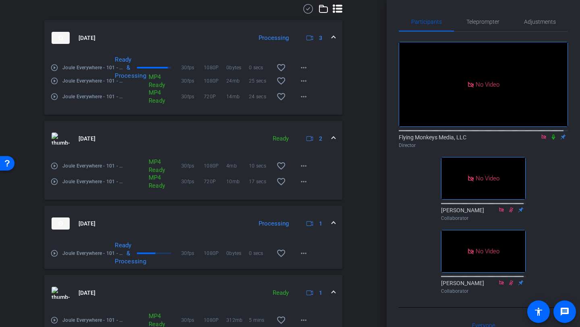
click at [381, 165] on div "arrow_back Joule Everywhere - 101 - Public Cloud Back to project Send invite ac…" at bounding box center [193, 163] width 387 height 327
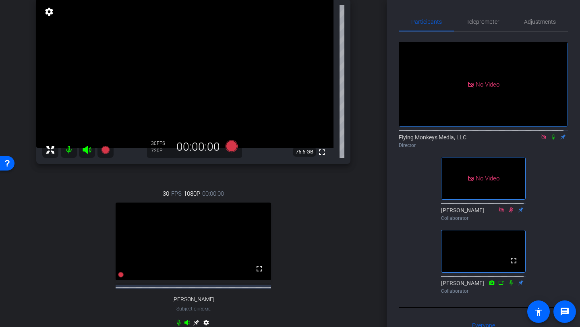
scroll to position [93, 0]
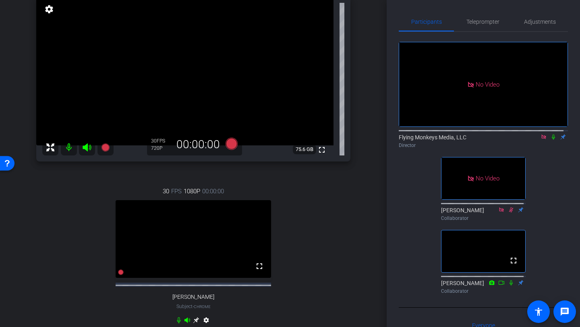
click at [319, 255] on div "30 FPS 1080P 00:00:00 fullscreen Torsten Gerlach Subject - Chrome settings" at bounding box center [193, 257] width 314 height 166
drag, startPoint x: 381, startPoint y: 88, endPoint x: 382, endPoint y: 97, distance: 8.9
click at [382, 97] on div "arrow_back Joule Everywhere - 101 - Public Cloud Back to project Send invite ac…" at bounding box center [193, 70] width 387 height 327
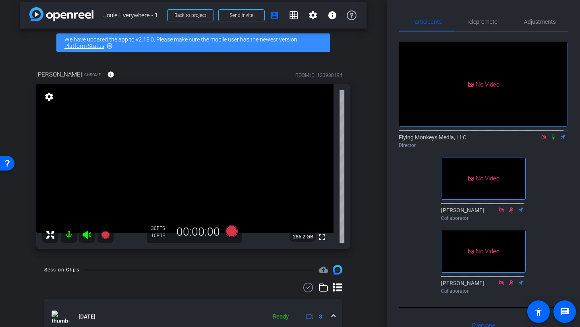
scroll to position [39, 0]
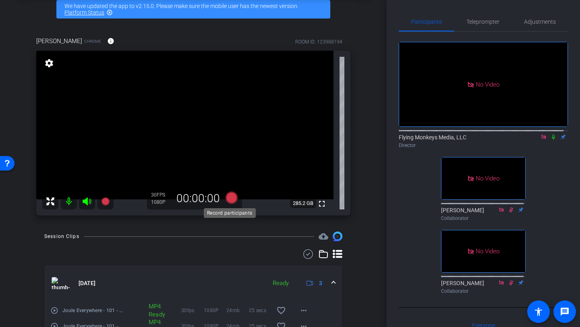
click at [233, 201] on icon at bounding box center [232, 198] width 12 height 12
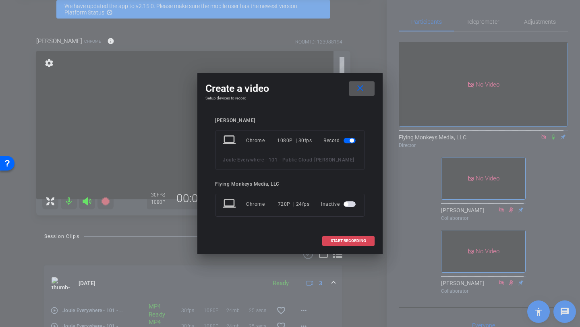
click at [340, 241] on span "START RECORDING" at bounding box center [348, 241] width 35 height 4
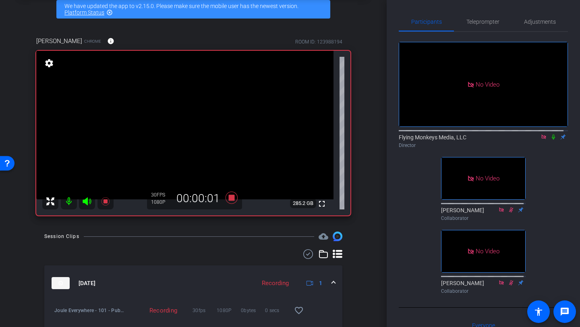
click at [550, 135] on icon at bounding box center [553, 137] width 6 height 6
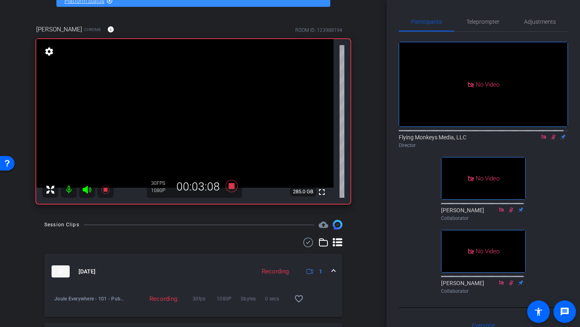
scroll to position [41, 0]
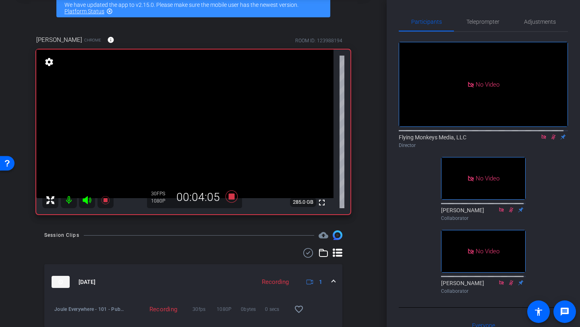
click at [550, 135] on icon at bounding box center [553, 137] width 6 height 6
click at [228, 197] on icon at bounding box center [232, 197] width 12 height 12
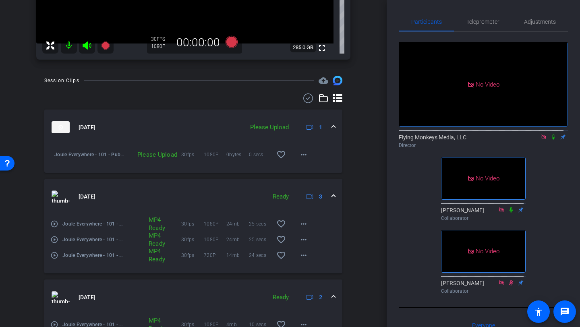
scroll to position [226, 0]
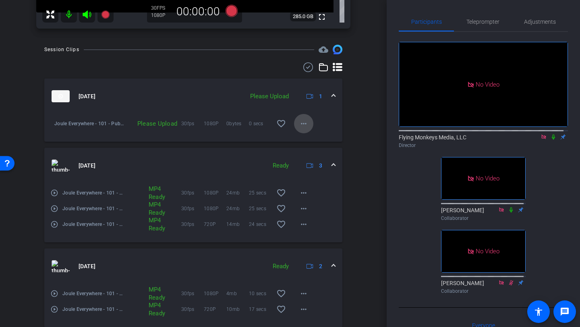
click at [301, 127] on mat-icon "more_horiz" at bounding box center [304, 124] width 10 height 10
click at [302, 141] on span "Upload" at bounding box center [312, 141] width 32 height 10
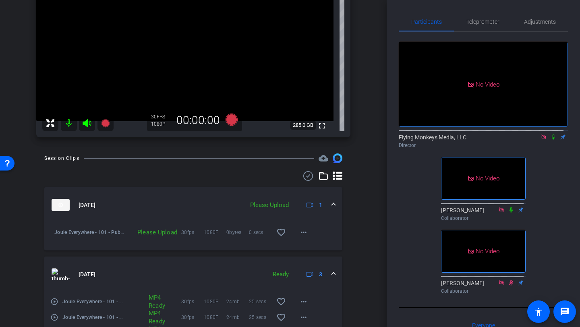
scroll to position [119, 0]
click at [299, 236] on mat-icon "more_horiz" at bounding box center [304, 231] width 10 height 10
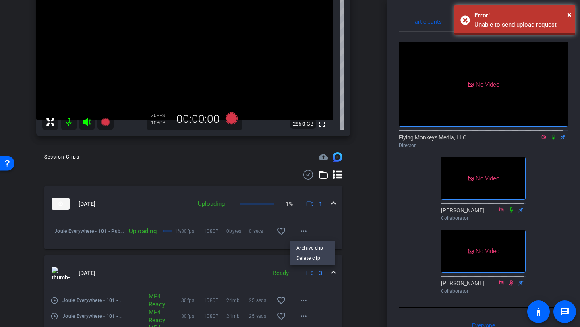
click at [361, 214] on div at bounding box center [290, 163] width 580 height 327
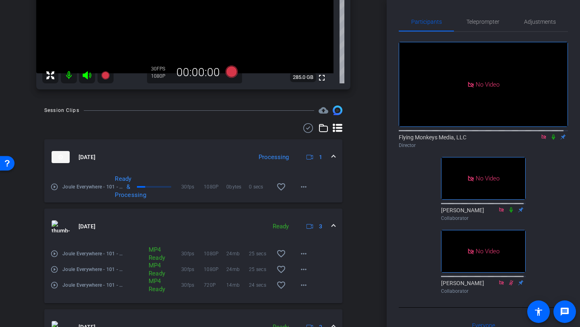
scroll to position [171, 0]
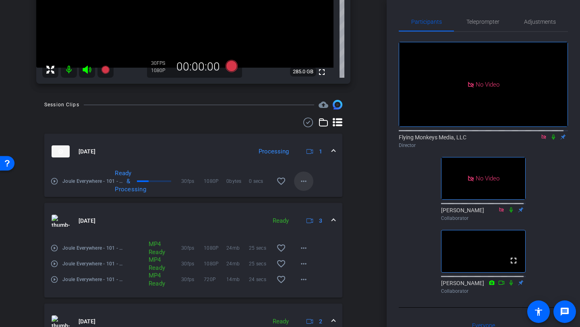
click at [305, 180] on span at bounding box center [303, 181] width 19 height 19
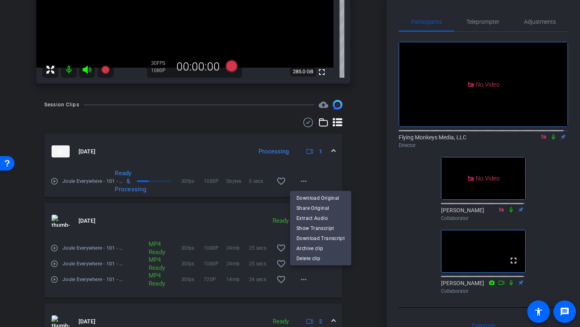
click at [354, 181] on div at bounding box center [290, 163] width 580 height 327
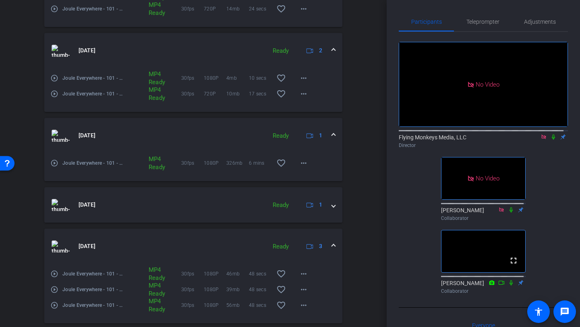
scroll to position [410, 0]
click at [541, 136] on icon at bounding box center [544, 137] width 6 height 6
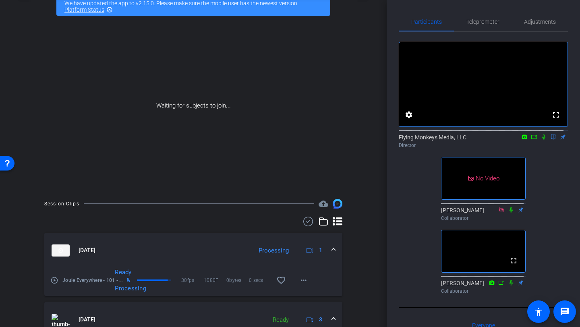
scroll to position [0, 0]
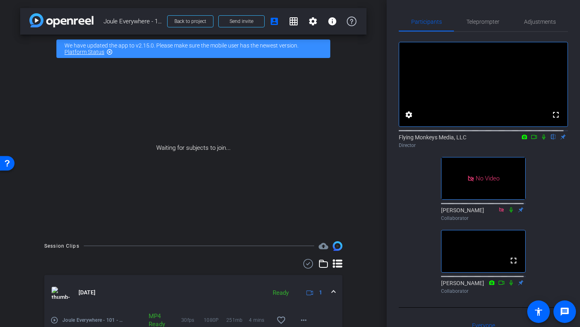
click at [531, 140] on icon at bounding box center [534, 137] width 6 height 6
click at [550, 140] on icon at bounding box center [553, 137] width 6 height 6
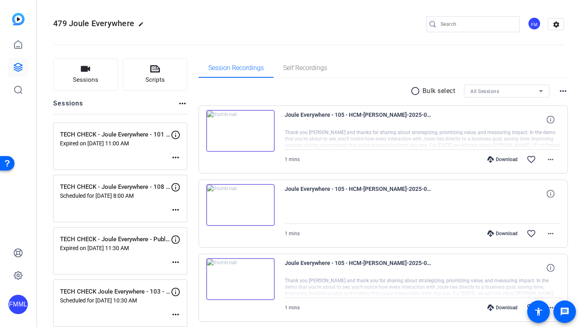
scroll to position [736, 0]
